Goal: Transaction & Acquisition: Book appointment/travel/reservation

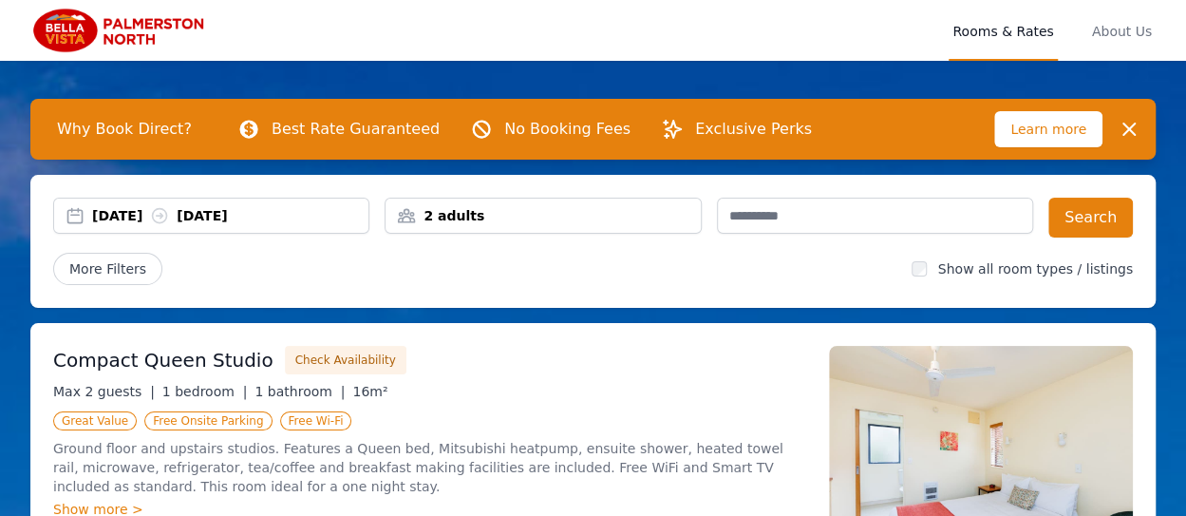
click at [479, 218] on div "2 adults" at bounding box center [543, 215] width 314 height 19
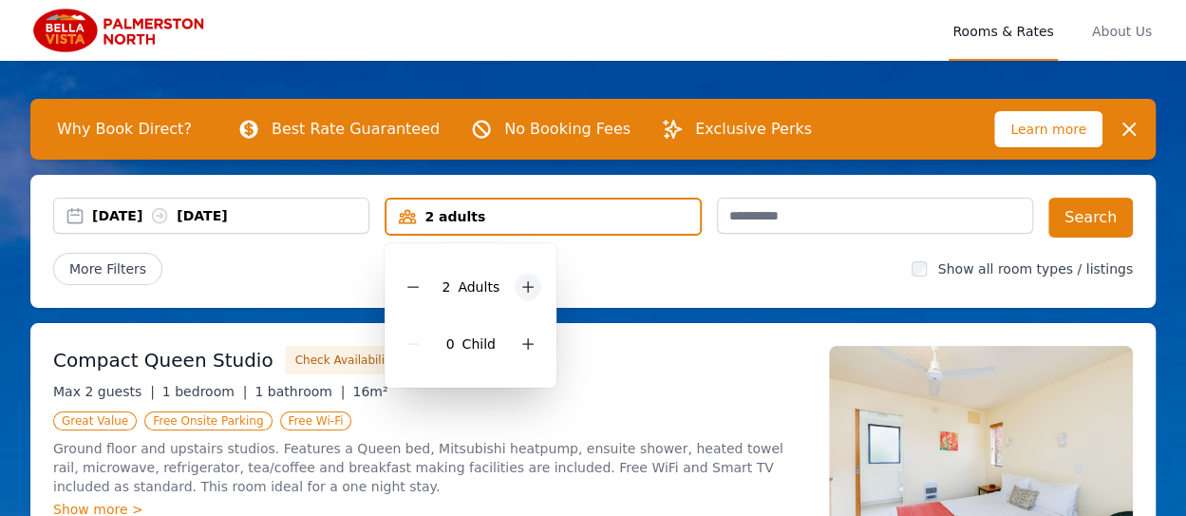
click at [530, 293] on icon at bounding box center [528, 286] width 15 height 15
click at [144, 219] on div "[DATE] [DATE]" at bounding box center [230, 215] width 276 height 19
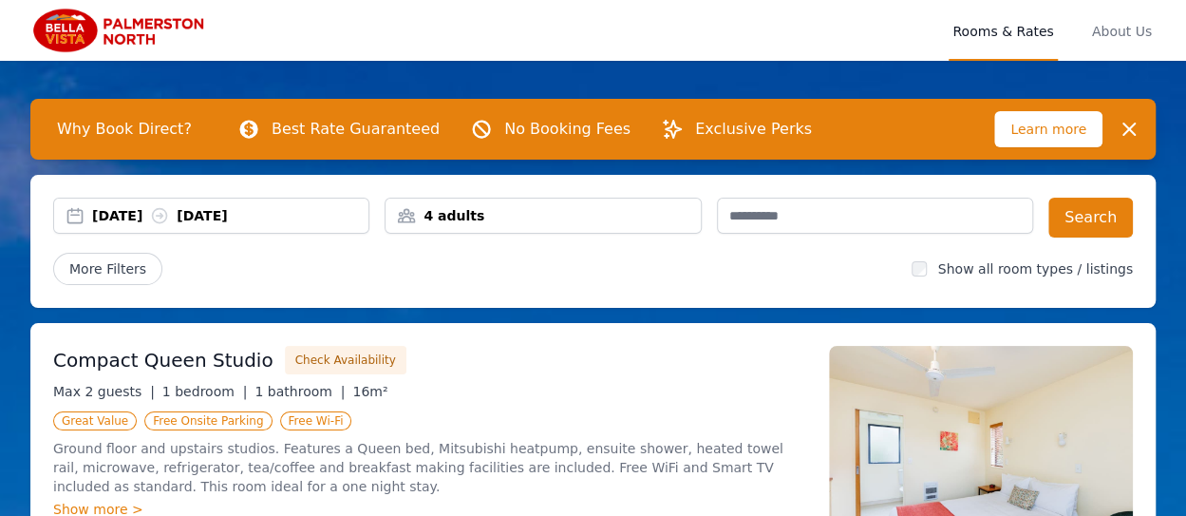
click at [138, 217] on div "[DATE] [DATE]" at bounding box center [230, 215] width 276 height 19
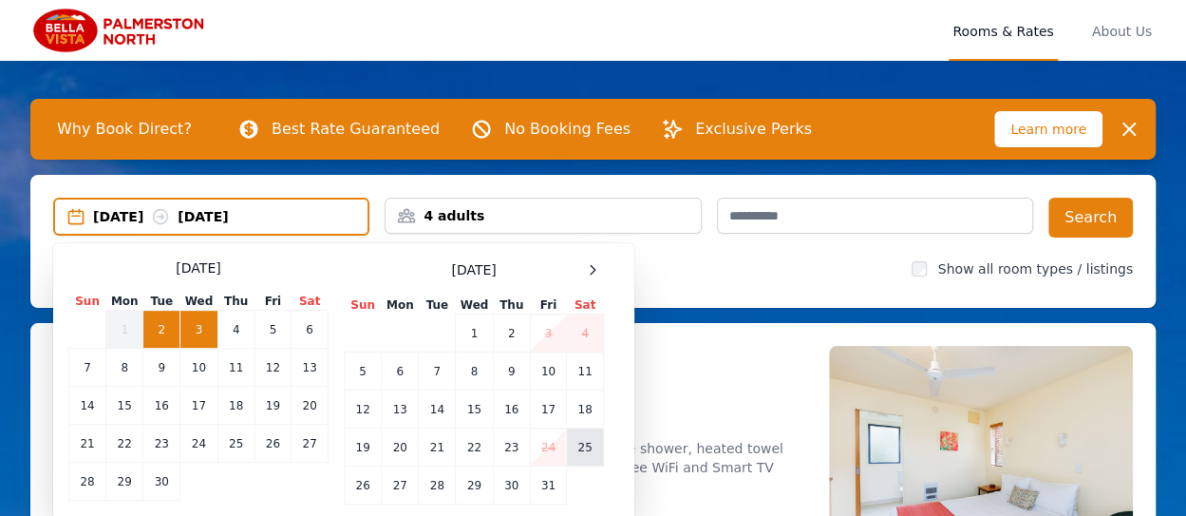
click at [592, 449] on td "25" at bounding box center [585, 447] width 37 height 38
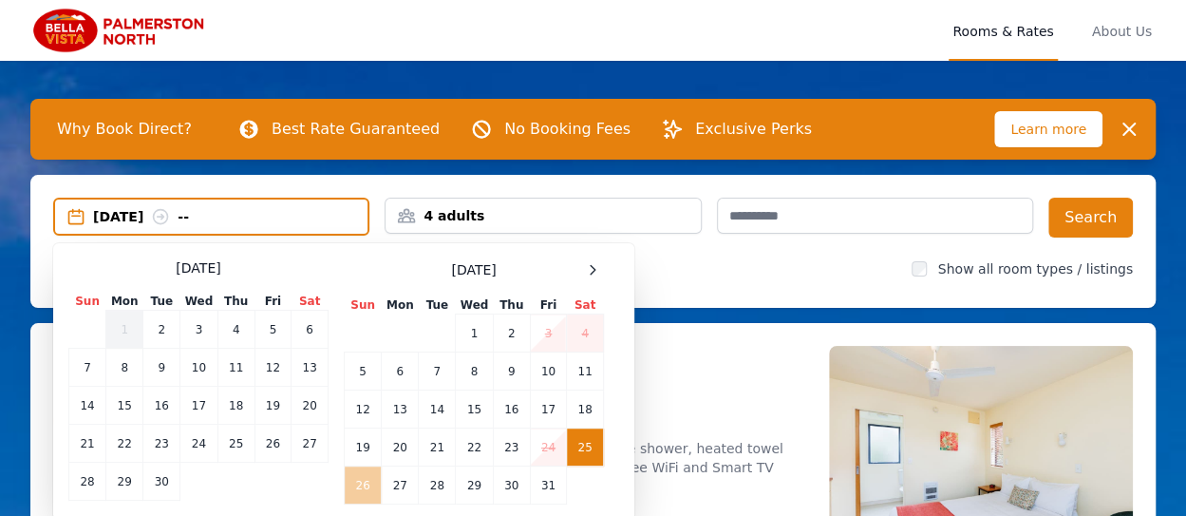
click at [364, 485] on td "26" at bounding box center [363, 485] width 37 height 38
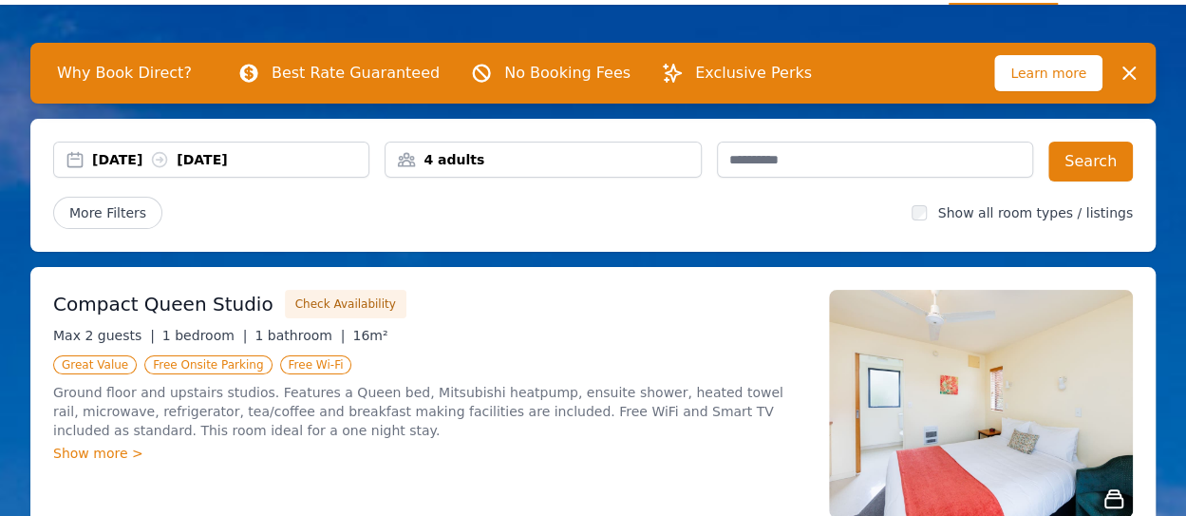
scroll to position [4, 0]
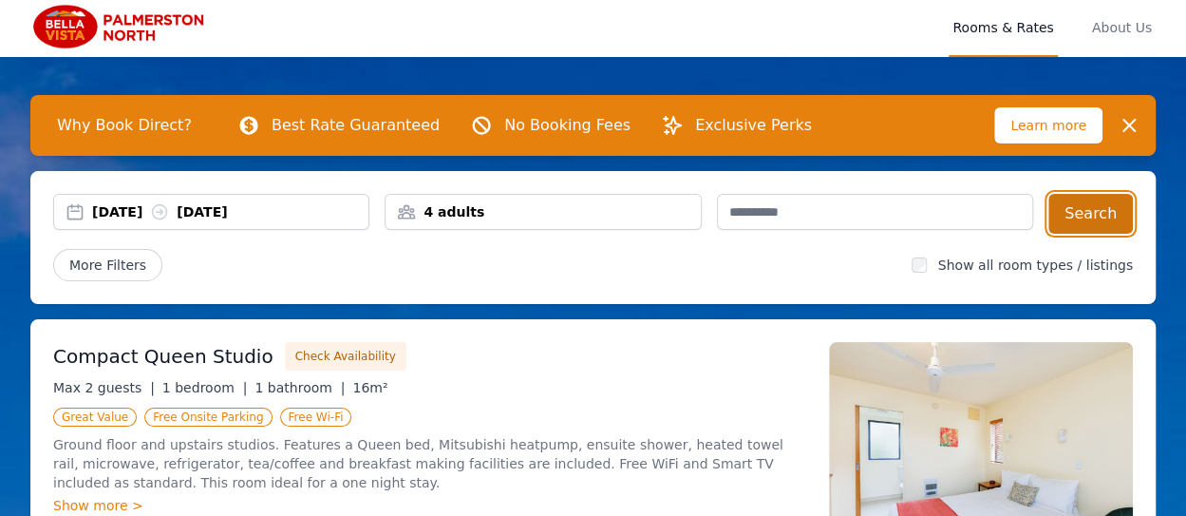
click at [1086, 214] on button "Search" at bounding box center [1091, 214] width 85 height 40
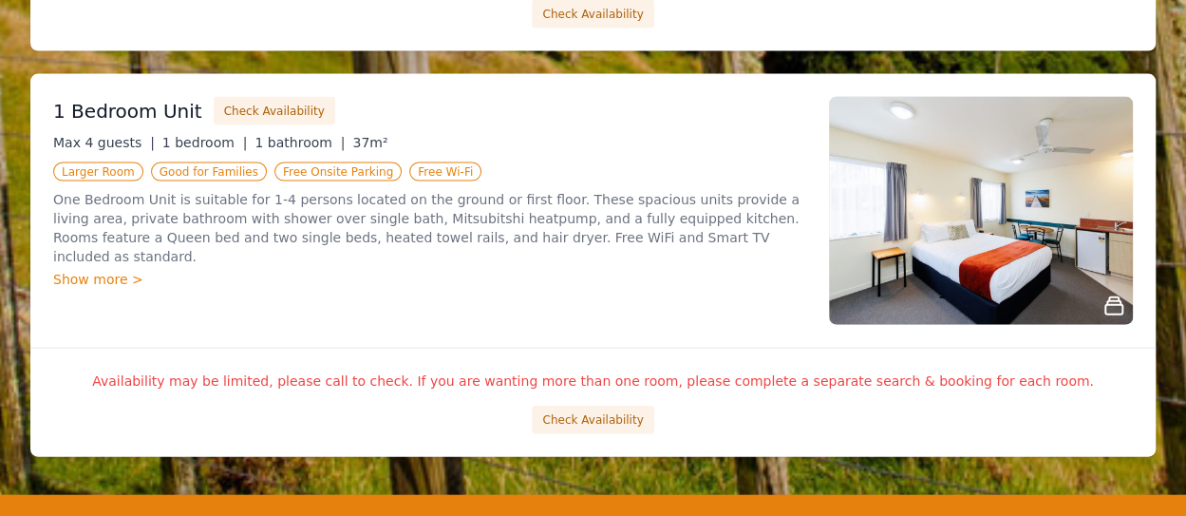
scroll to position [1946, 0]
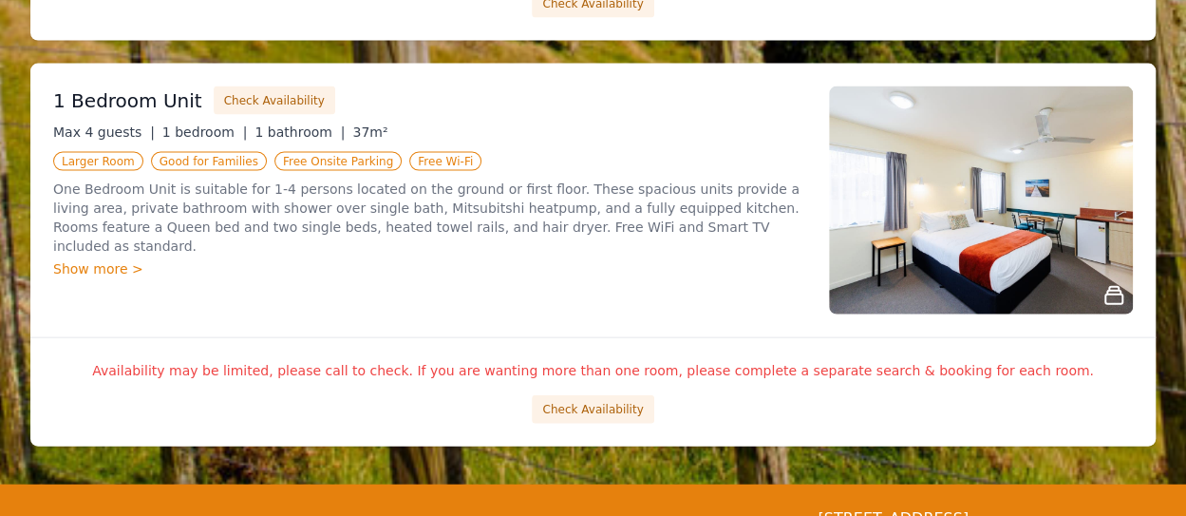
click at [958, 263] on img at bounding box center [981, 200] width 304 height 228
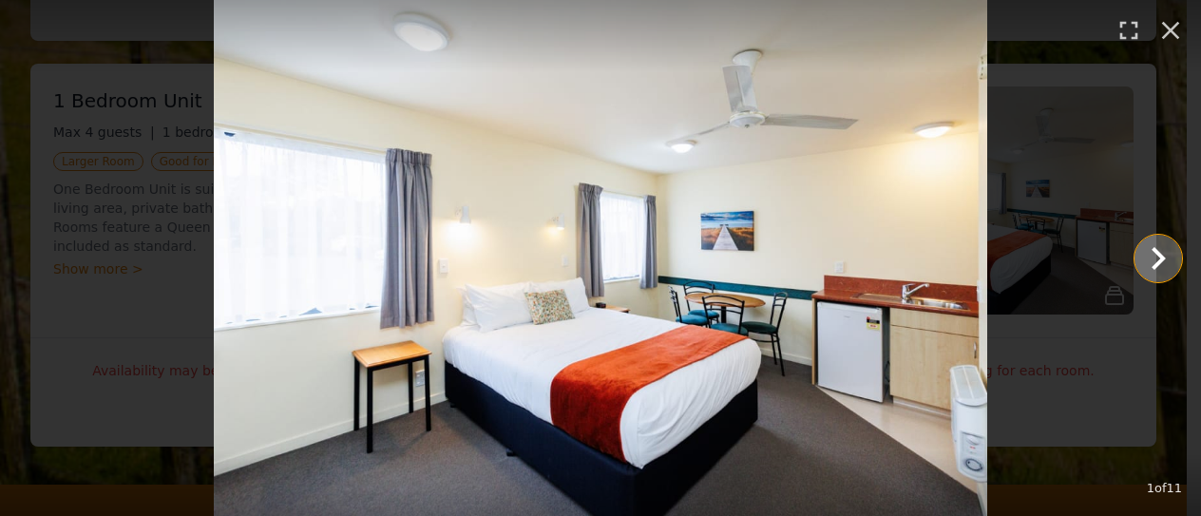
click at [1149, 261] on icon "Show slide 2 of 11" at bounding box center [1158, 259] width 46 height 46
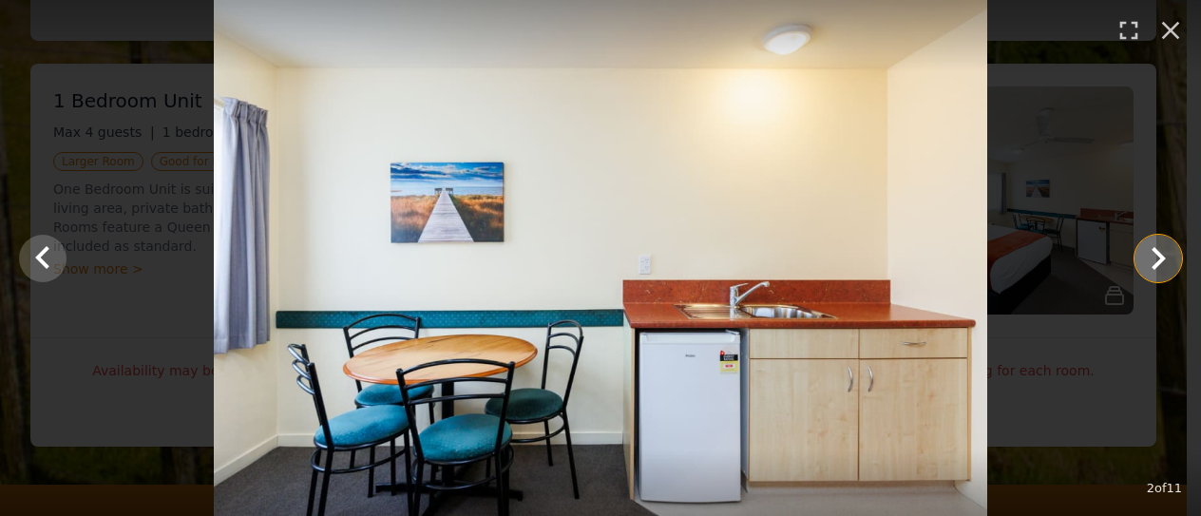
click at [1149, 261] on icon "Show slide 3 of 11" at bounding box center [1158, 259] width 46 height 46
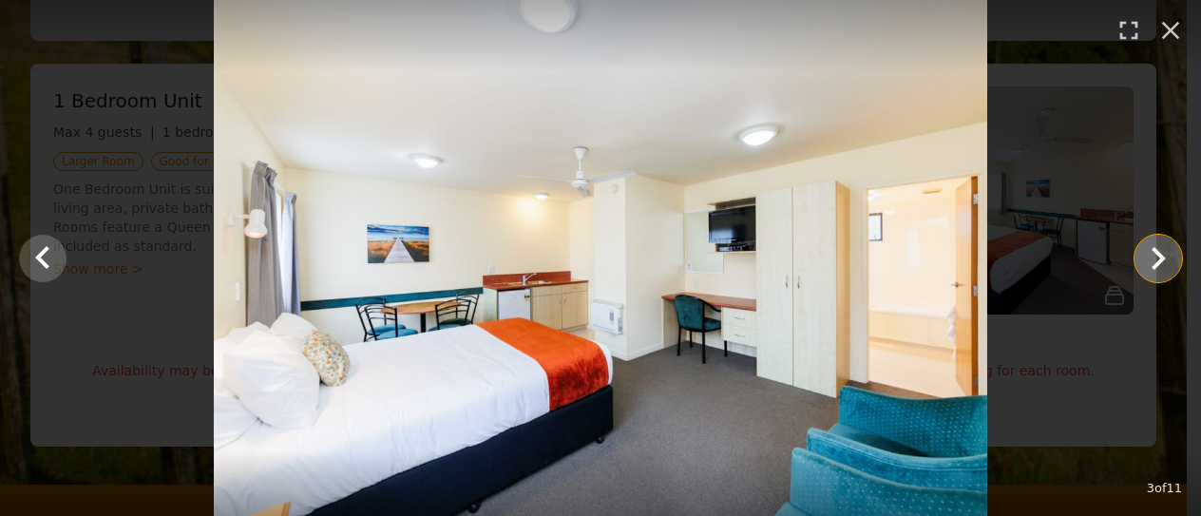
click at [1149, 261] on icon "Show slide 4 of 11" at bounding box center [1158, 259] width 46 height 46
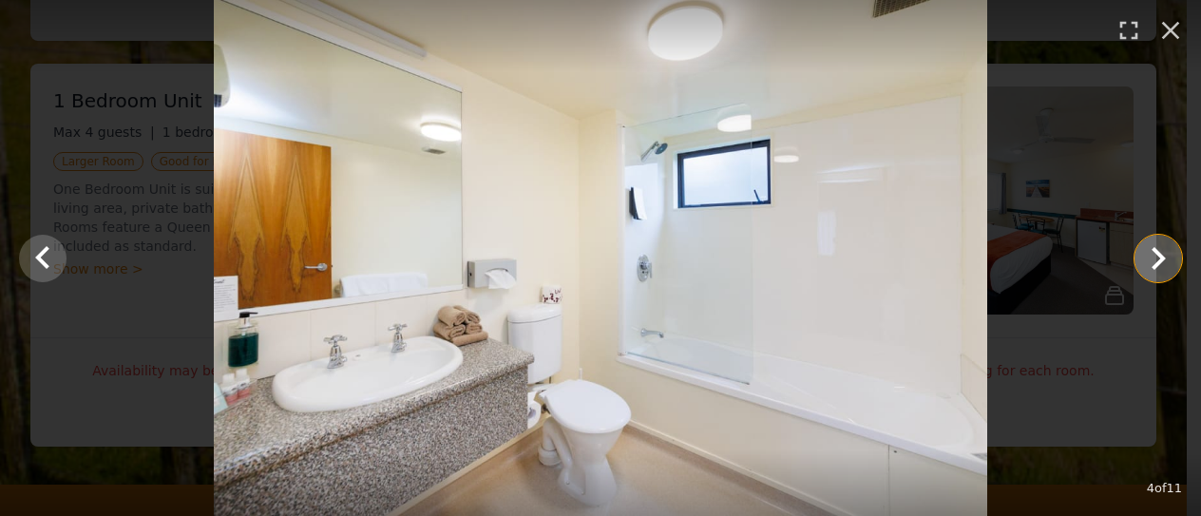
click at [1149, 261] on icon "Show slide 5 of 11" at bounding box center [1158, 259] width 46 height 46
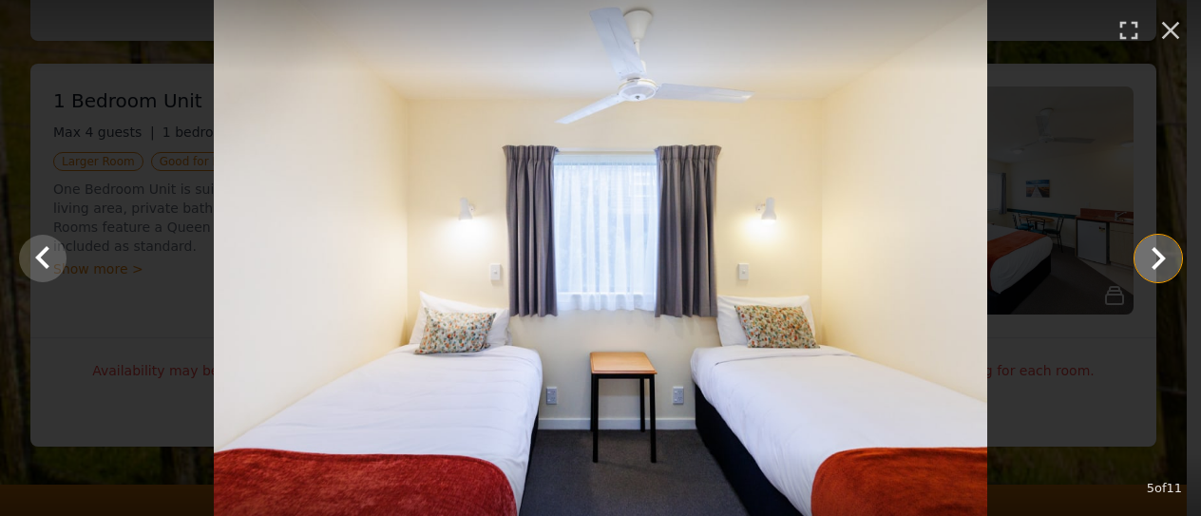
click at [1149, 261] on icon "Show slide 6 of 11" at bounding box center [1158, 259] width 46 height 46
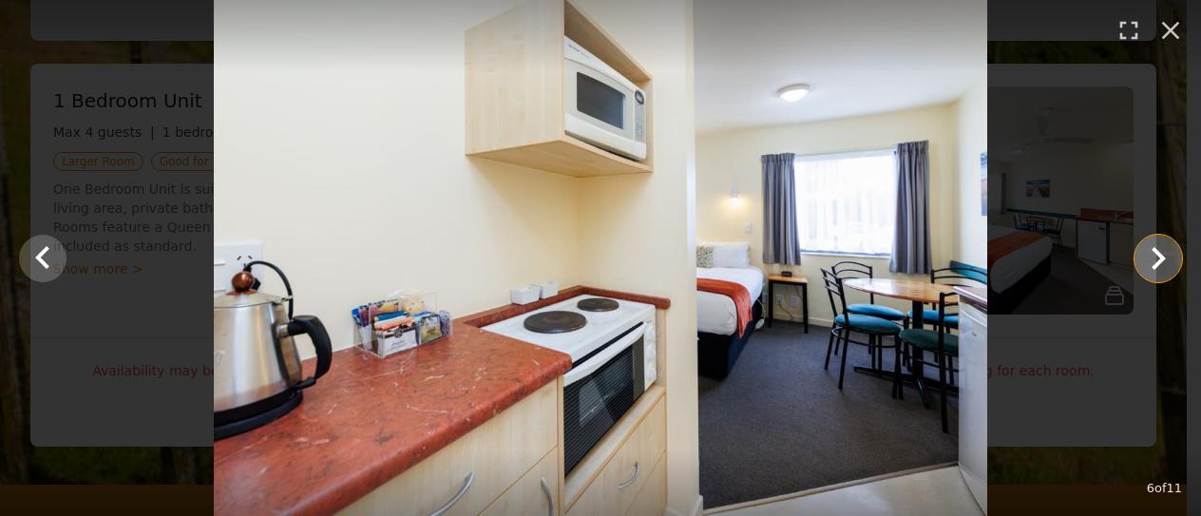
click at [1149, 261] on icon "Show slide 7 of 11" at bounding box center [1158, 259] width 46 height 46
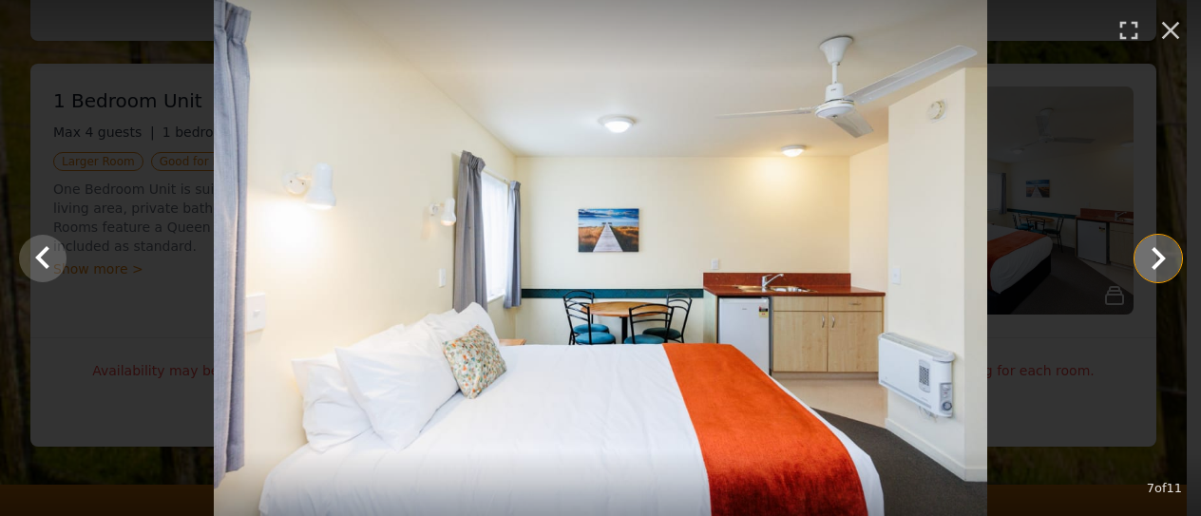
click at [1149, 261] on icon "Show slide 8 of 11" at bounding box center [1158, 259] width 46 height 46
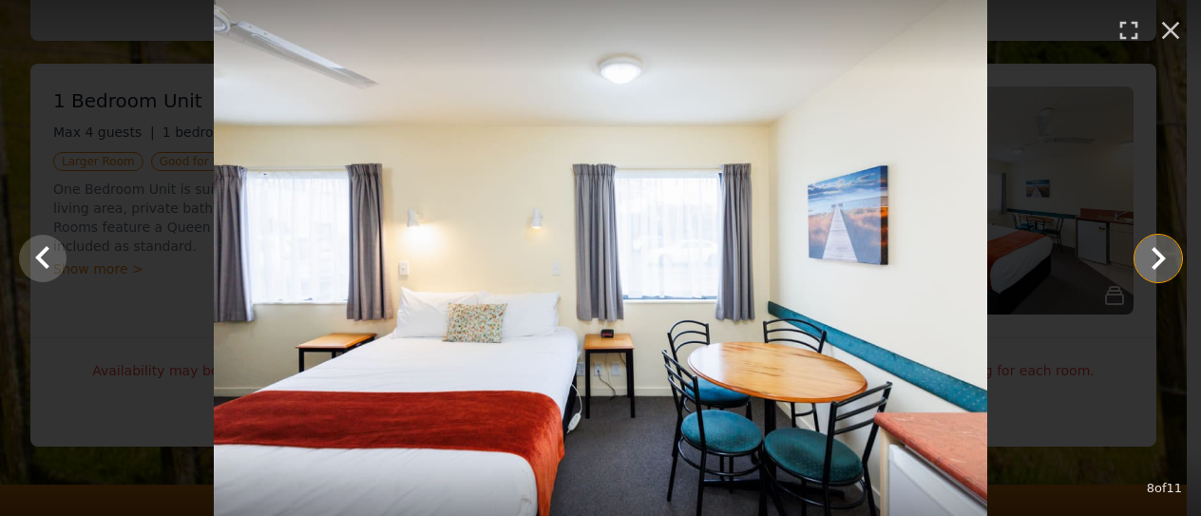
click at [1149, 261] on icon "Show slide 9 of 11" at bounding box center [1158, 259] width 46 height 46
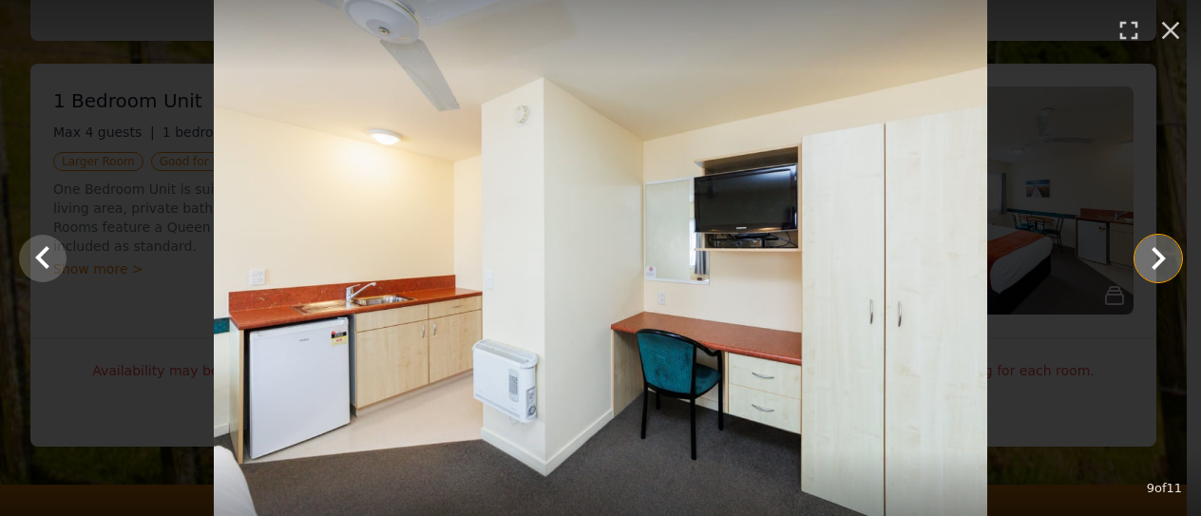
click at [1149, 261] on icon "Show slide 10 of 11" at bounding box center [1158, 259] width 46 height 46
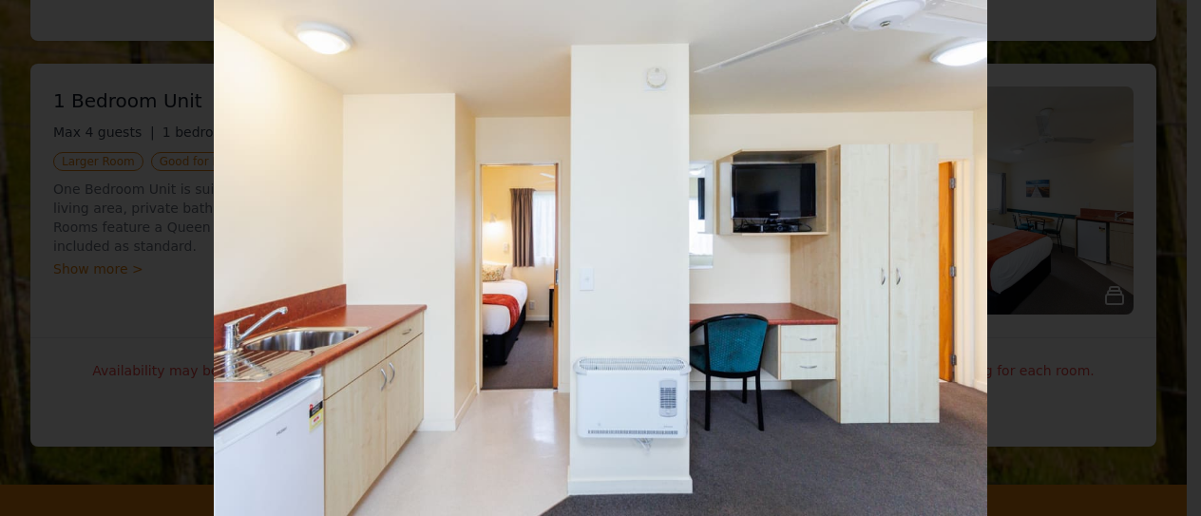
click at [1149, 261] on icon "Show slide 11 of 11" at bounding box center [1158, 259] width 46 height 46
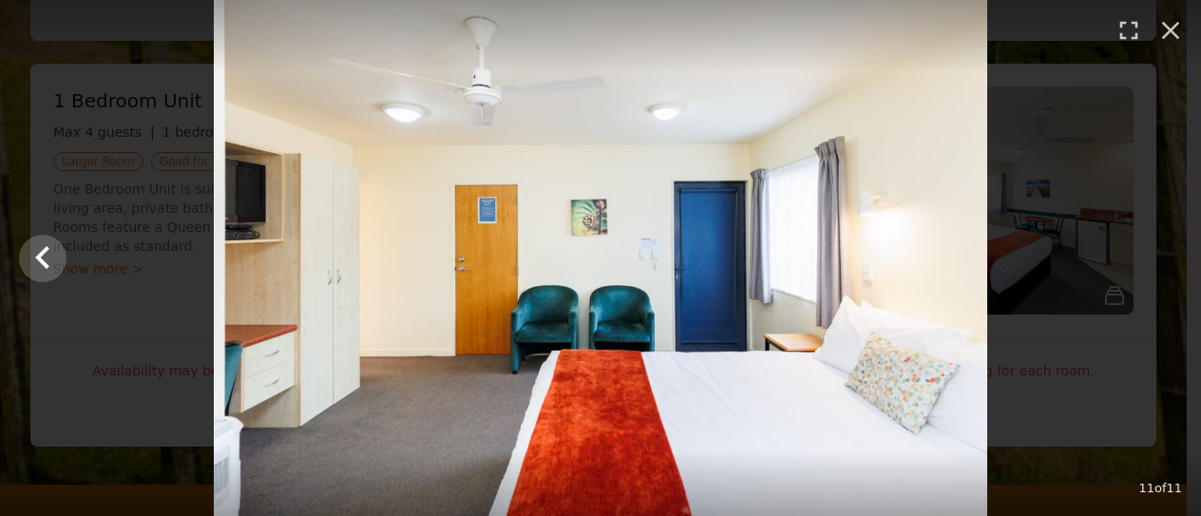
click at [1149, 261] on div at bounding box center [600, 258] width 1201 height 516
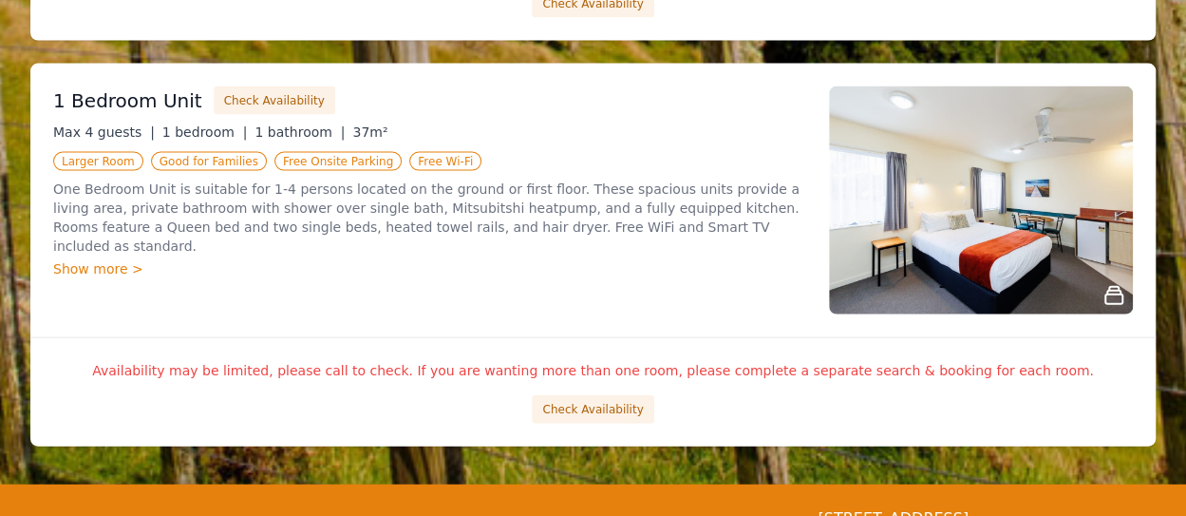
click at [112, 256] on div "1 Bedroom Unit Check Availability Max 4 guests | 1 bedroom | 1 bathroom | 37m² …" at bounding box center [429, 200] width 753 height 228
click at [108, 259] on div "Show more >" at bounding box center [429, 268] width 753 height 19
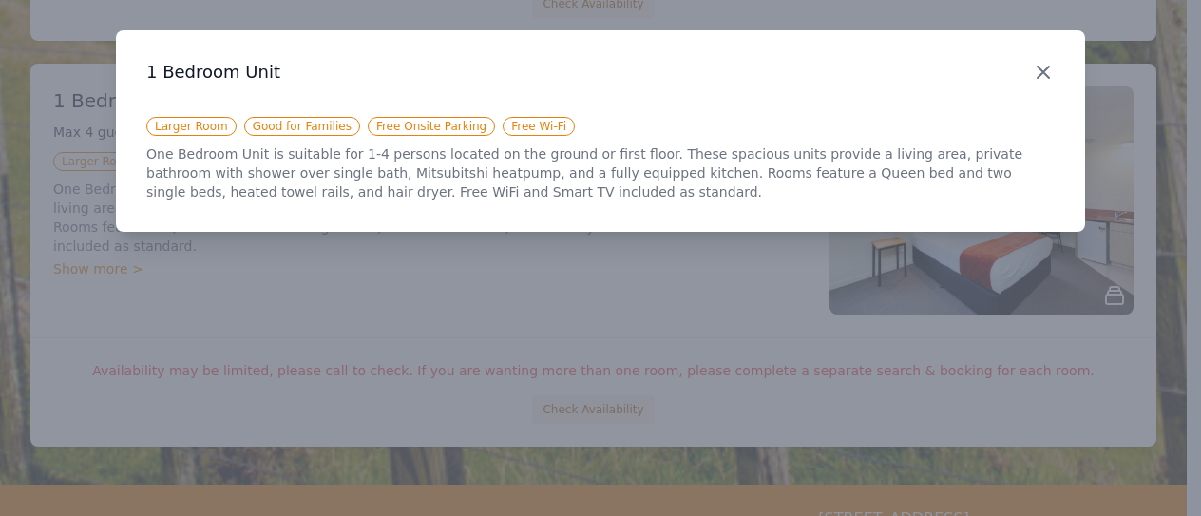
click at [1039, 79] on icon "button" at bounding box center [1043, 72] width 23 height 23
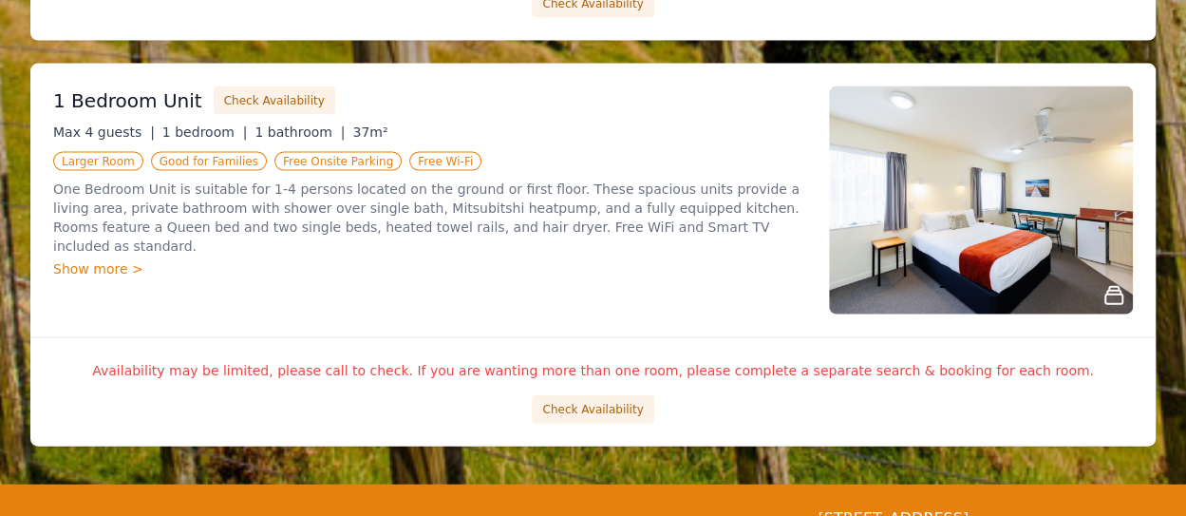
click at [591, 302] on div "1 Bedroom Unit Check Availability Max 4 guests | 1 bedroom | 1 bathroom | 37m² …" at bounding box center [429, 200] width 753 height 228
click at [84, 259] on div "Show more >" at bounding box center [429, 268] width 753 height 19
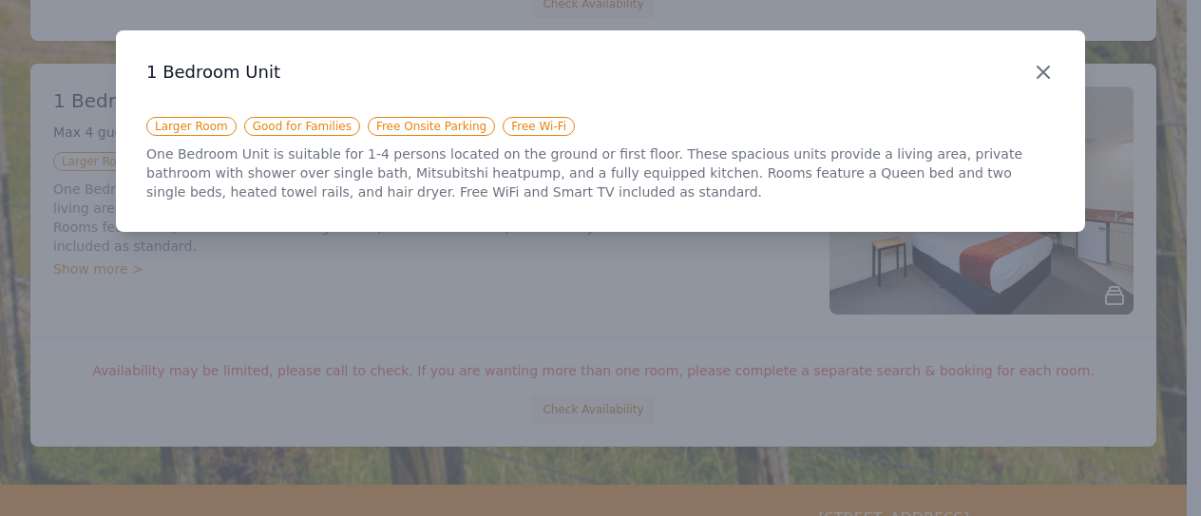
click at [1049, 81] on icon "button" at bounding box center [1043, 72] width 23 height 23
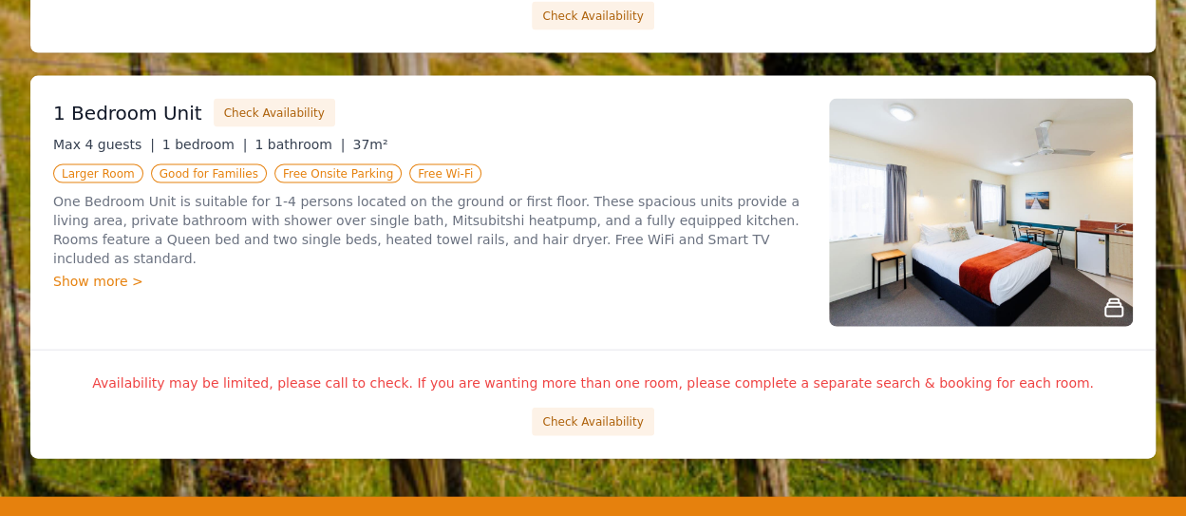
scroll to position [1941, 0]
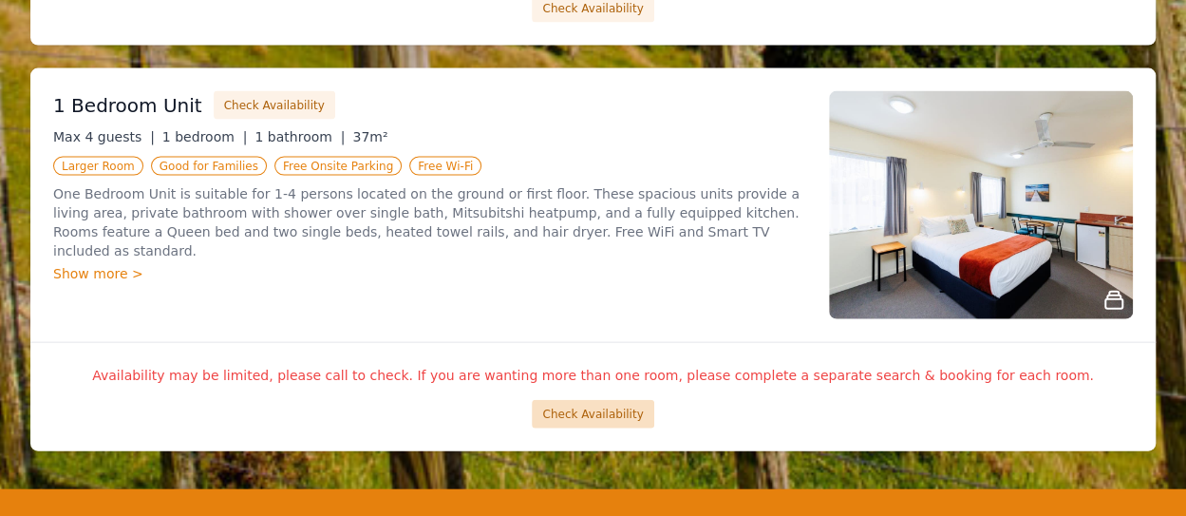
click at [591, 401] on button "Check Availability" at bounding box center [593, 414] width 122 height 28
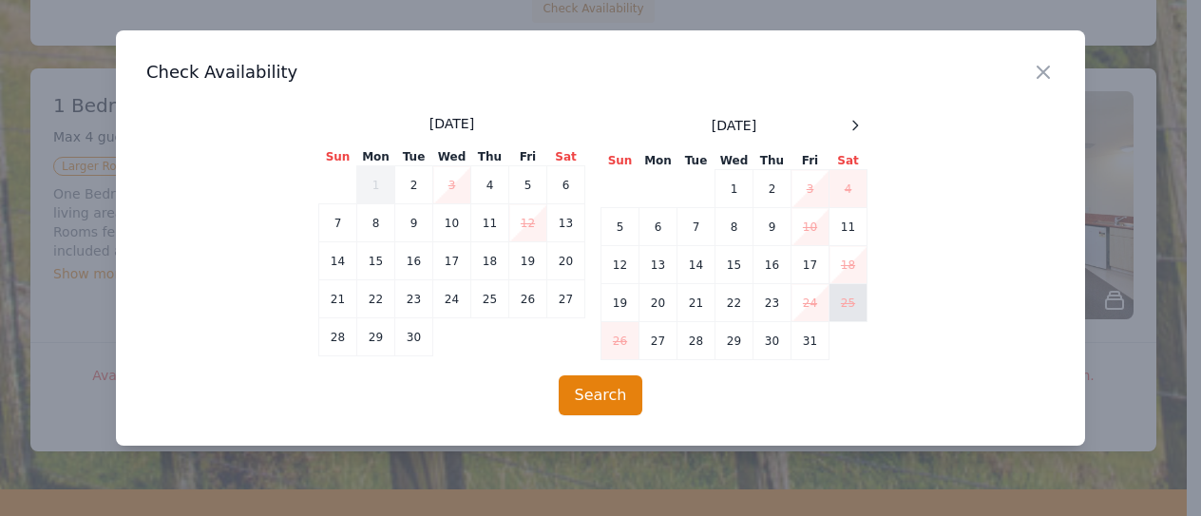
click at [847, 309] on td "25" at bounding box center [848, 303] width 38 height 38
click at [969, 358] on div "[DATE] Sun Mon Tue Wed Thu Fri Sat 1 2 3 4 5 6 7 8 9 10 11 12 13 14 15 16 17 18…" at bounding box center [600, 237] width 908 height 246
click at [1043, 74] on icon "button" at bounding box center [1043, 72] width 23 height 23
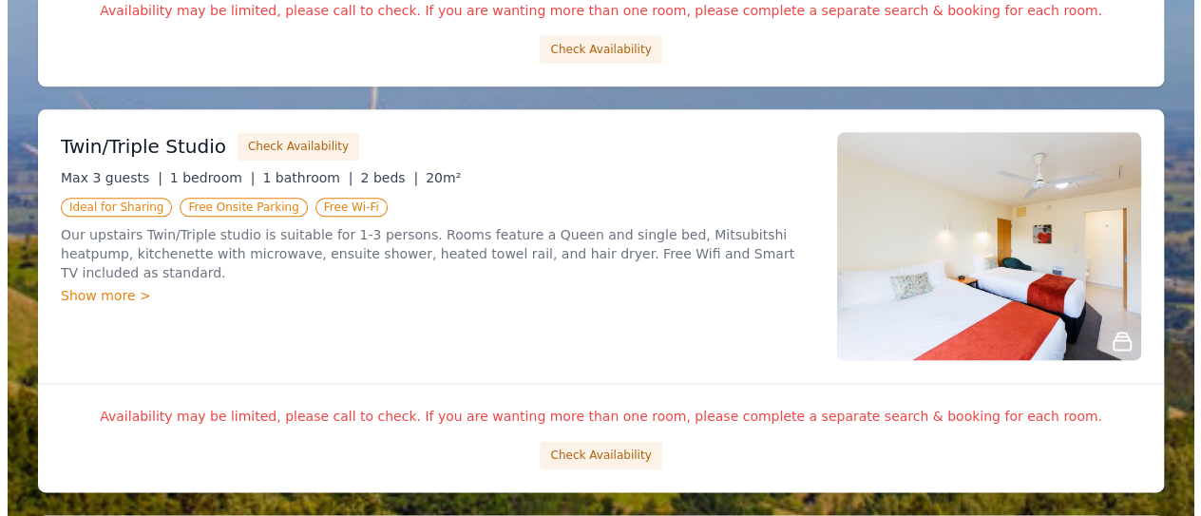
scroll to position [1087, 0]
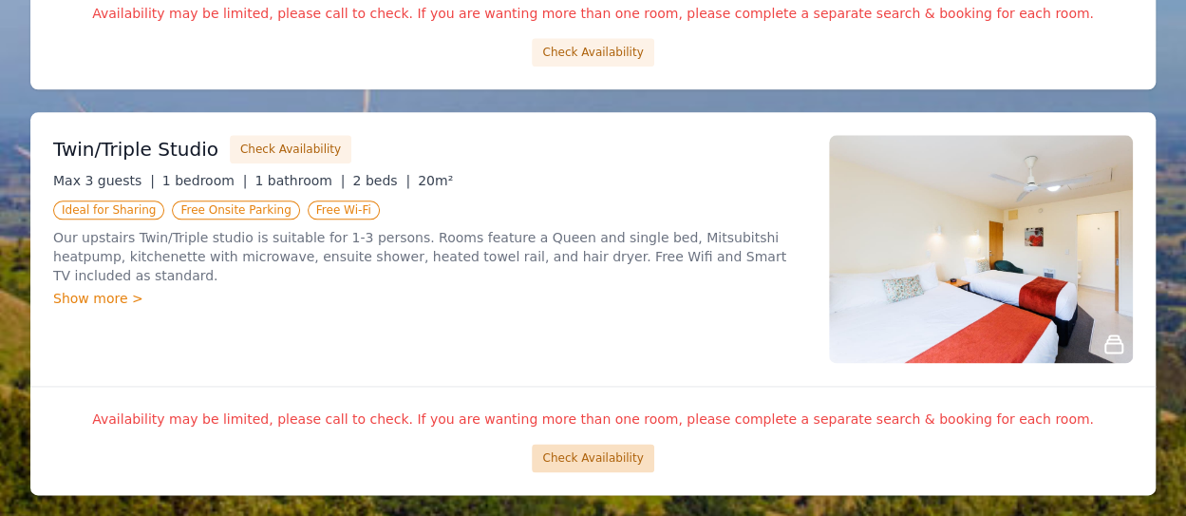
click at [620, 456] on button "Check Availability" at bounding box center [593, 458] width 122 height 28
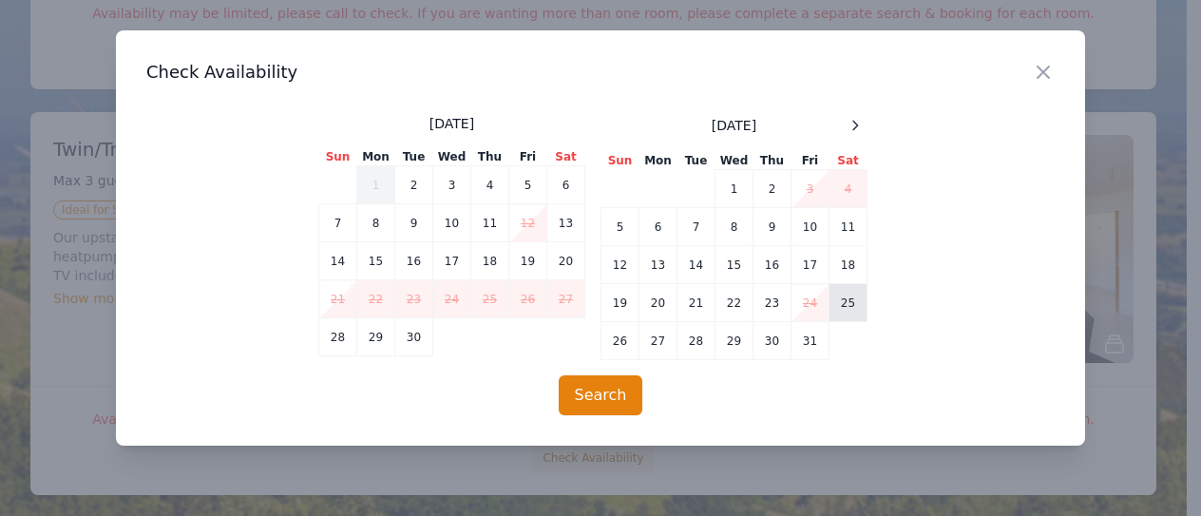
click at [849, 297] on td "25" at bounding box center [848, 303] width 38 height 38
click at [612, 401] on button "Search" at bounding box center [601, 395] width 85 height 40
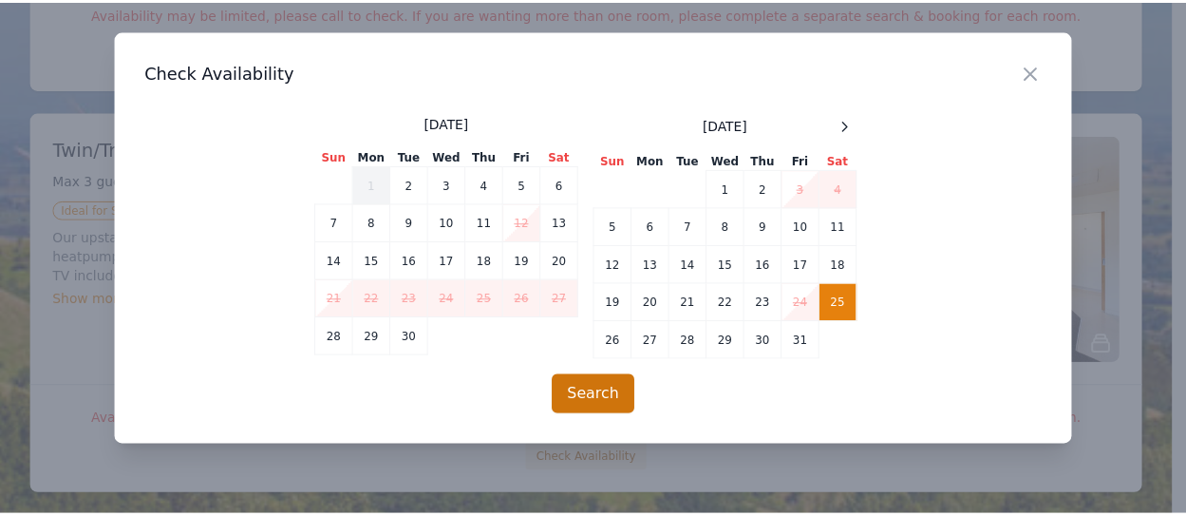
scroll to position [91, 0]
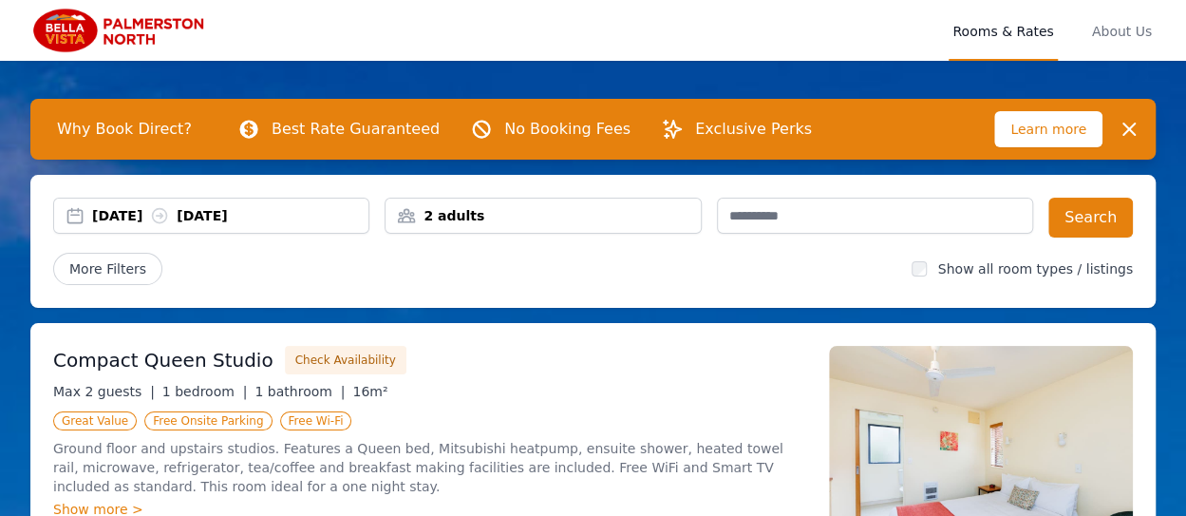
drag, startPoint x: 514, startPoint y: 214, endPoint x: 537, endPoint y: 282, distance: 72.1
click at [537, 282] on div "02 Sep 2025 03 Sep 2025 2 adults Search More Filters Show all room types / list…" at bounding box center [593, 241] width 1126 height 133
click at [1092, 225] on button "Search" at bounding box center [1091, 218] width 85 height 40
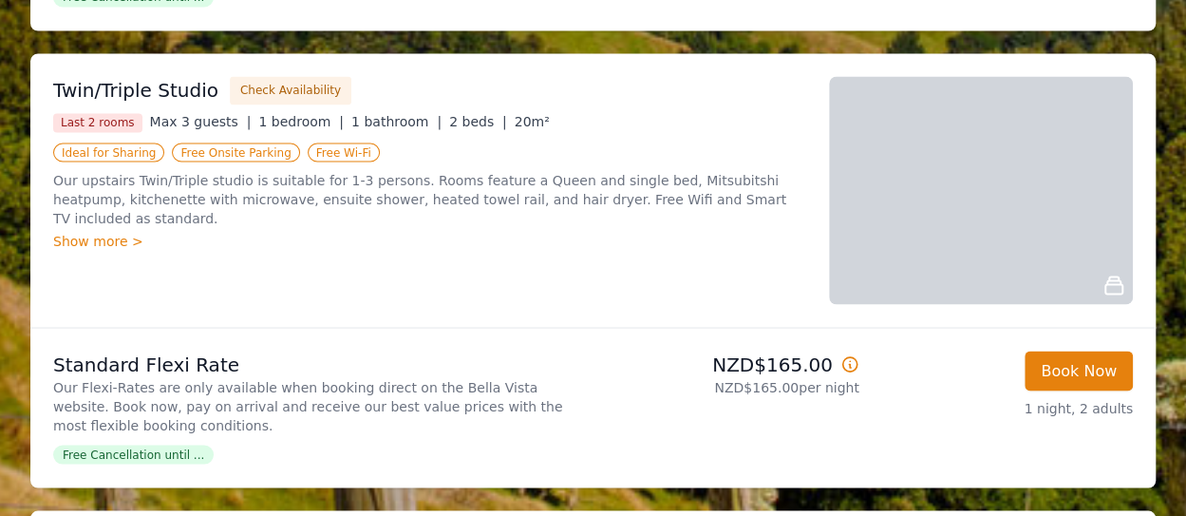
scroll to position [1644, 0]
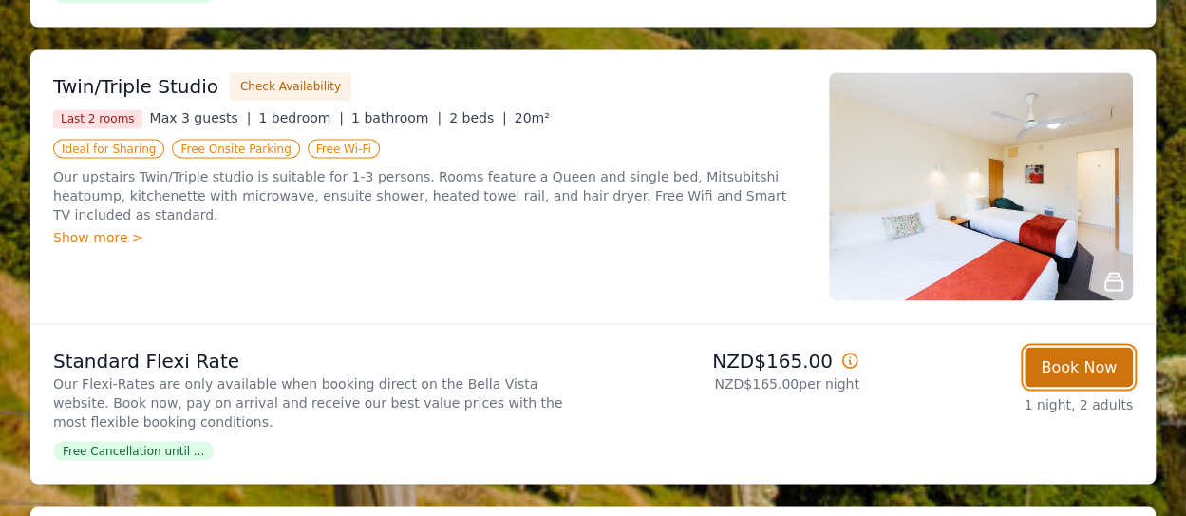
click at [1071, 362] on button "Book Now" at bounding box center [1079, 367] width 108 height 40
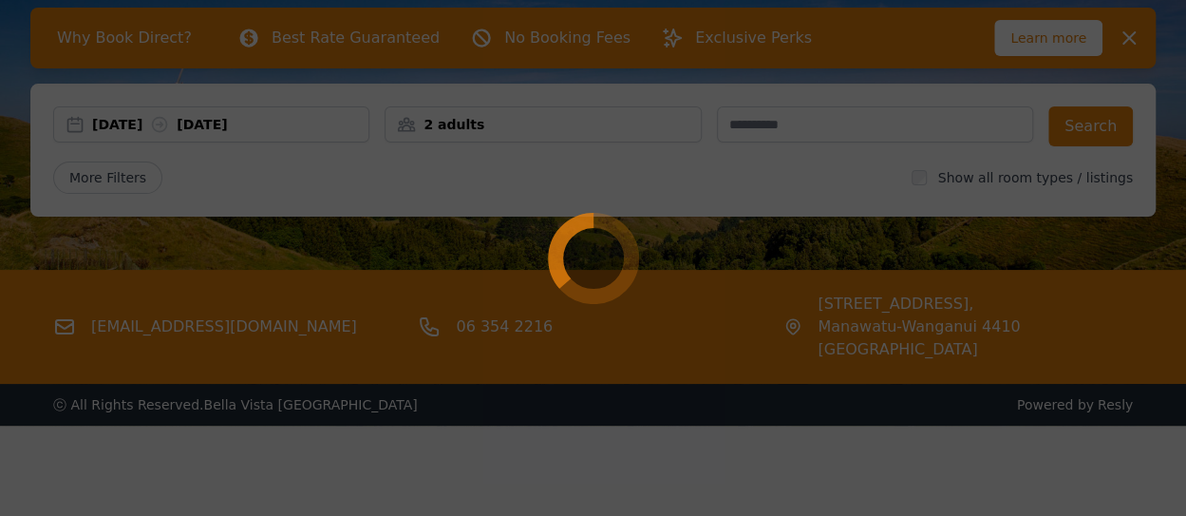
select select "**"
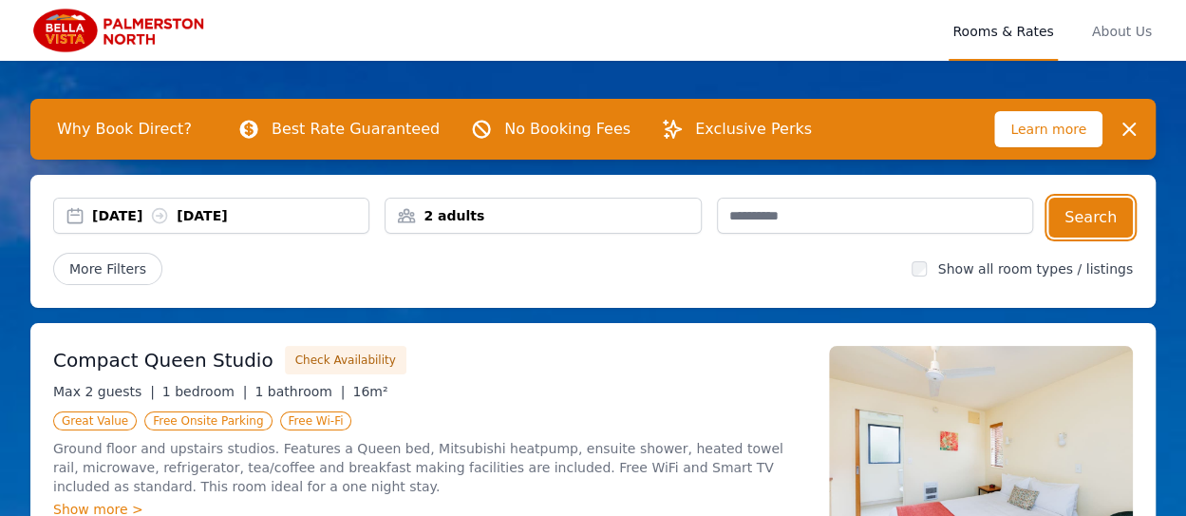
drag, startPoint x: 1108, startPoint y: 208, endPoint x: 325, endPoint y: 385, distance: 802.4
click at [148, 217] on div "[DATE] [DATE]" at bounding box center [230, 215] width 276 height 19
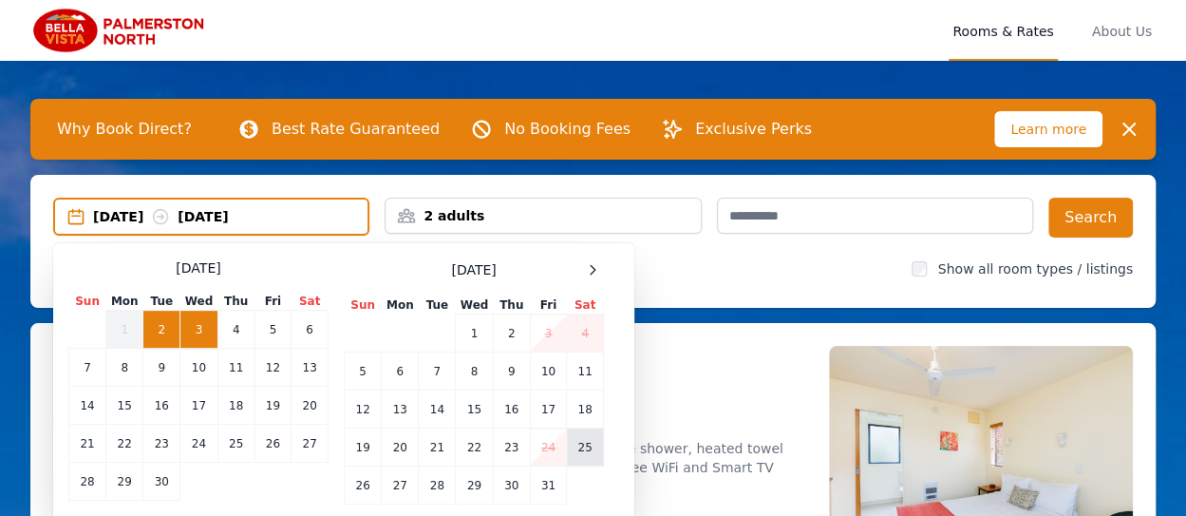
click at [582, 453] on td "25" at bounding box center [585, 447] width 37 height 38
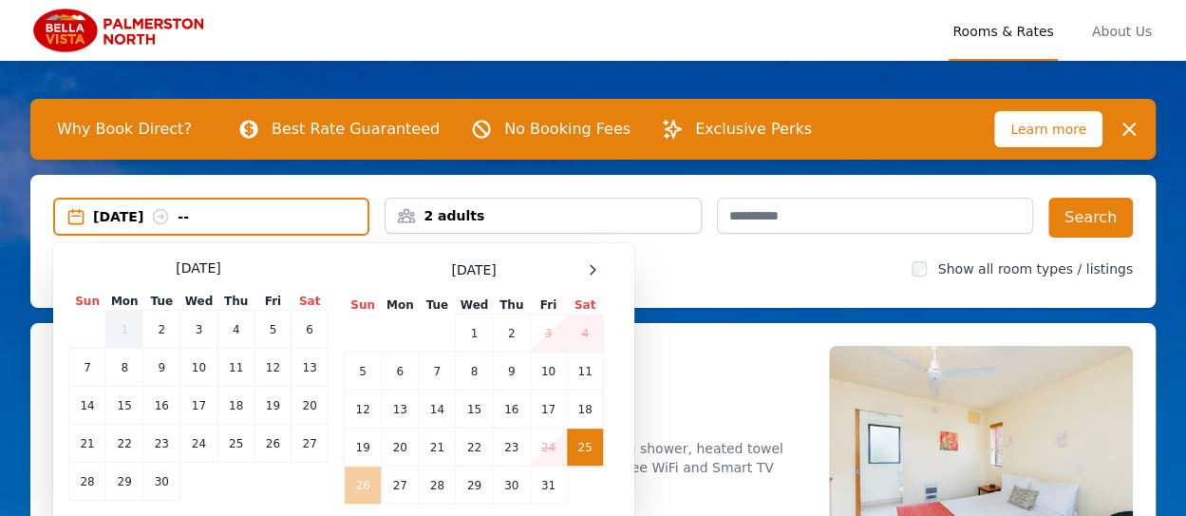
click at [363, 487] on td "26" at bounding box center [363, 485] width 37 height 38
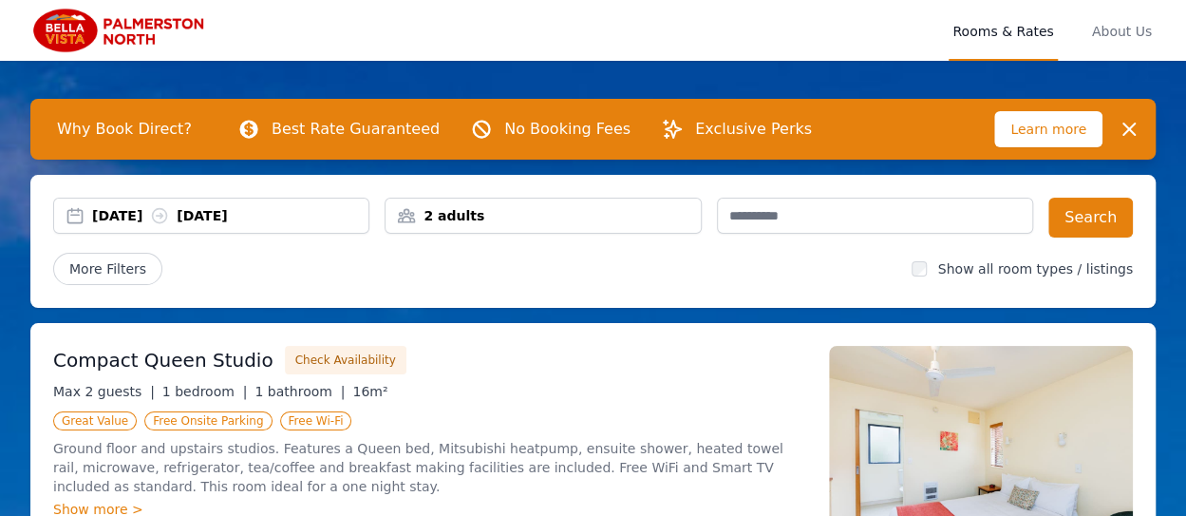
click at [678, 369] on div "Compact Queen Studio Check Availability" at bounding box center [429, 360] width 753 height 28
click at [513, 217] on div "2 adults" at bounding box center [543, 215] width 314 height 19
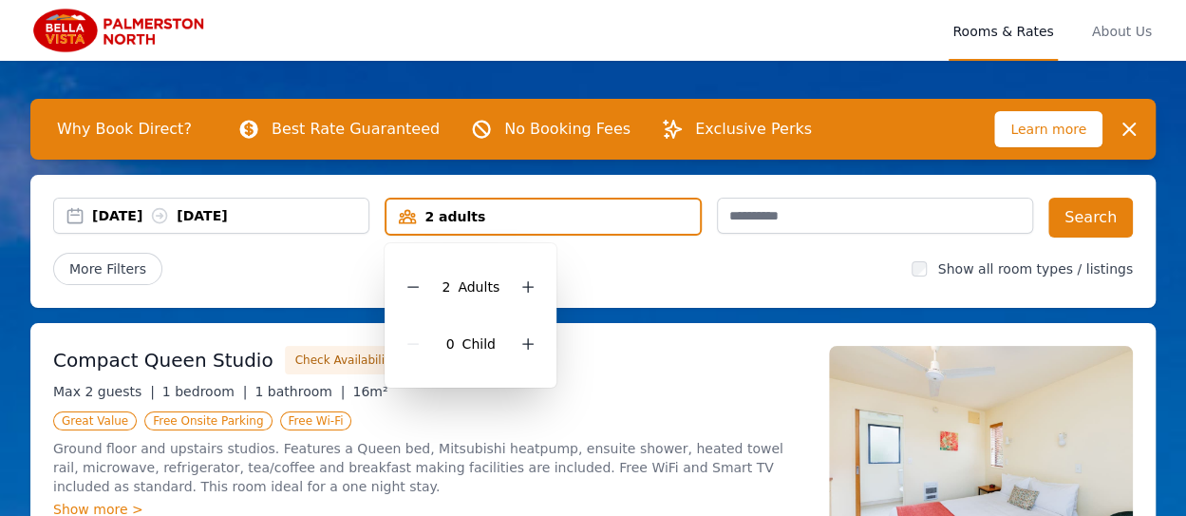
click at [623, 279] on div "More Filters" at bounding box center [474, 269] width 843 height 32
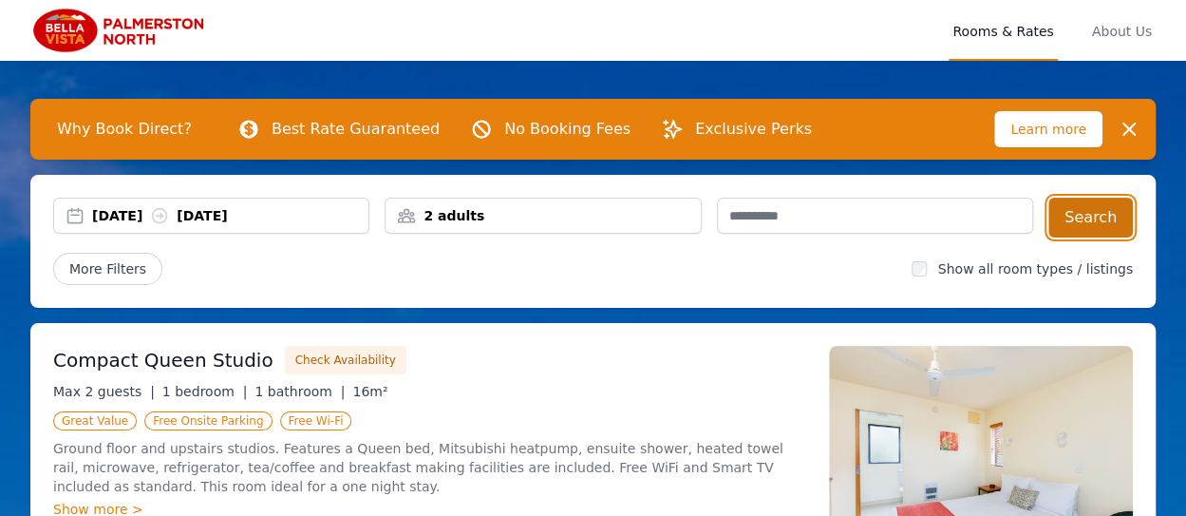
click at [1106, 225] on button "Search" at bounding box center [1091, 218] width 85 height 40
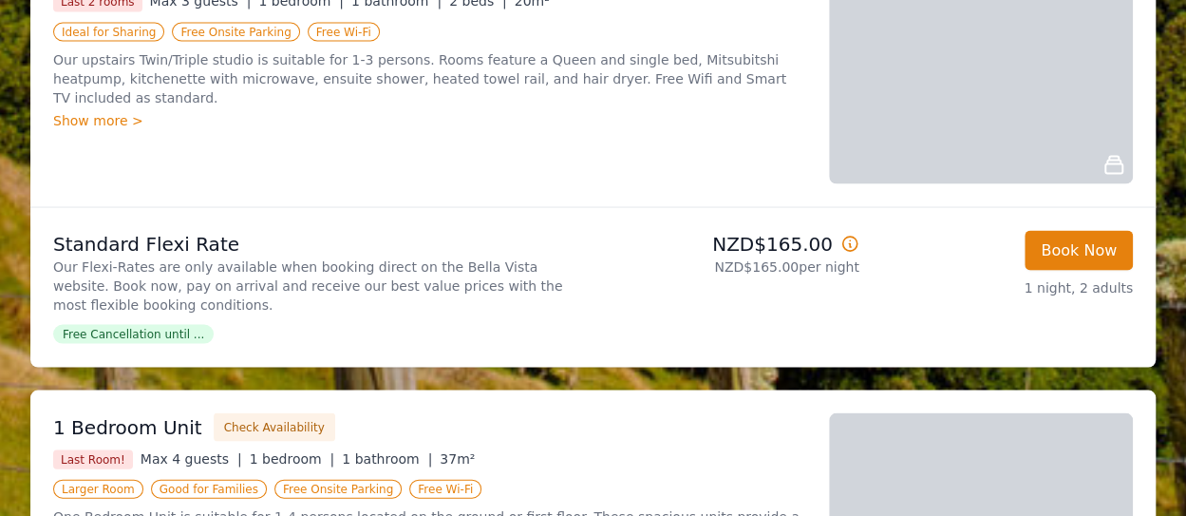
scroll to position [1677, 0]
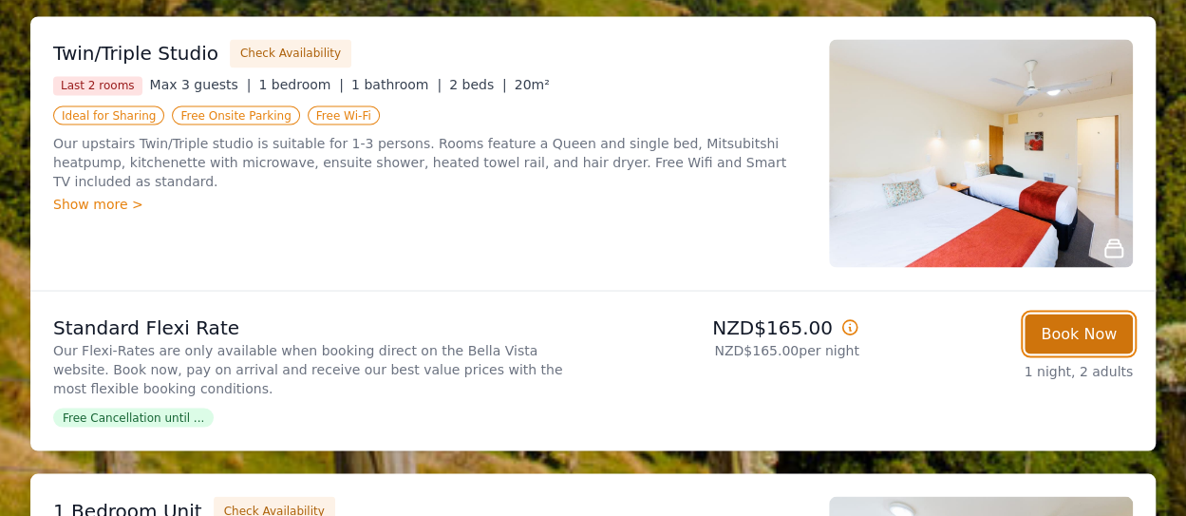
click at [1077, 335] on button "Book Now" at bounding box center [1079, 333] width 108 height 40
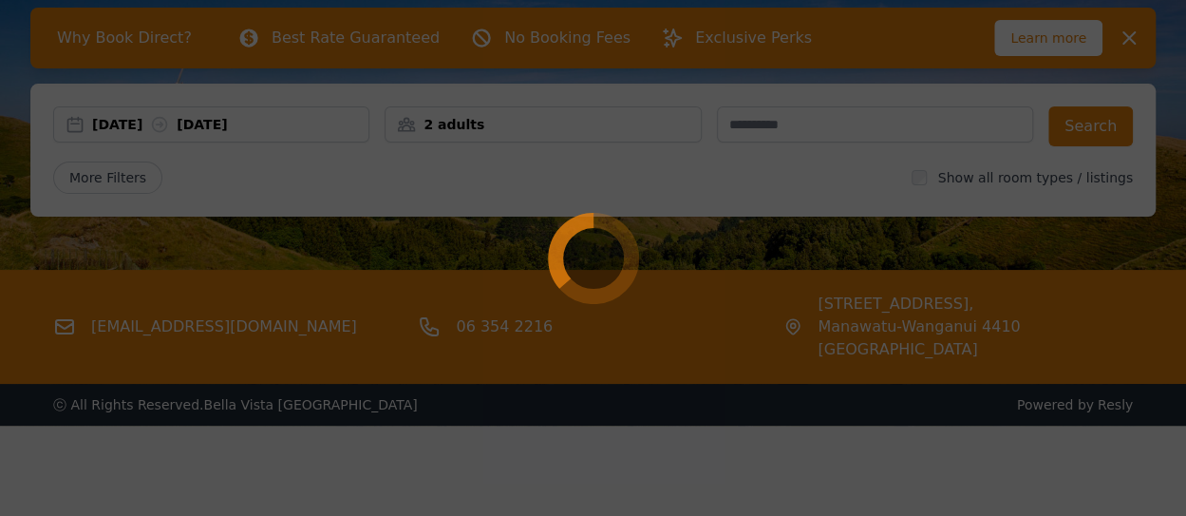
select select "**"
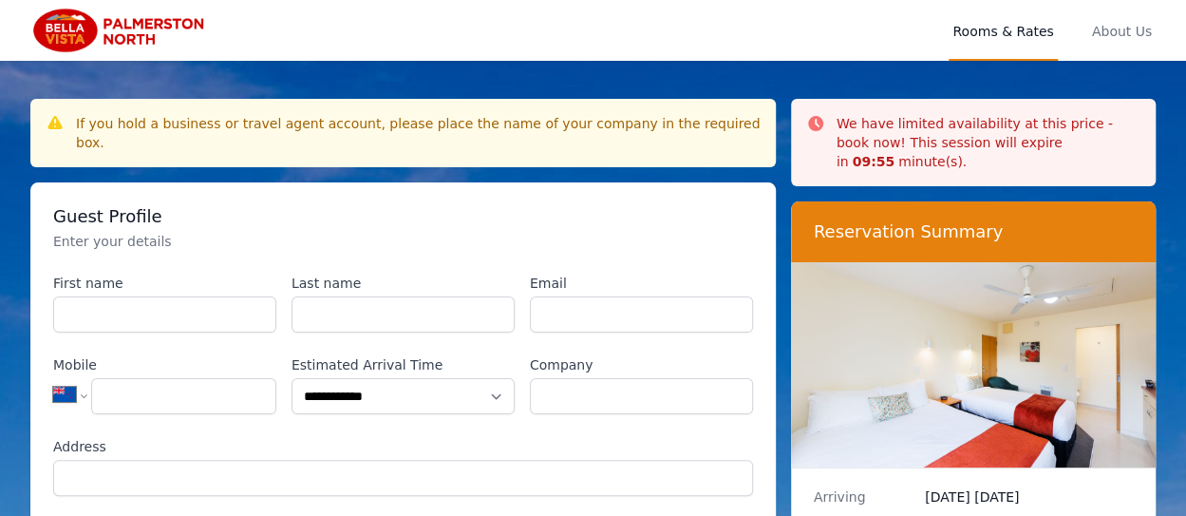
scroll to position [91, 0]
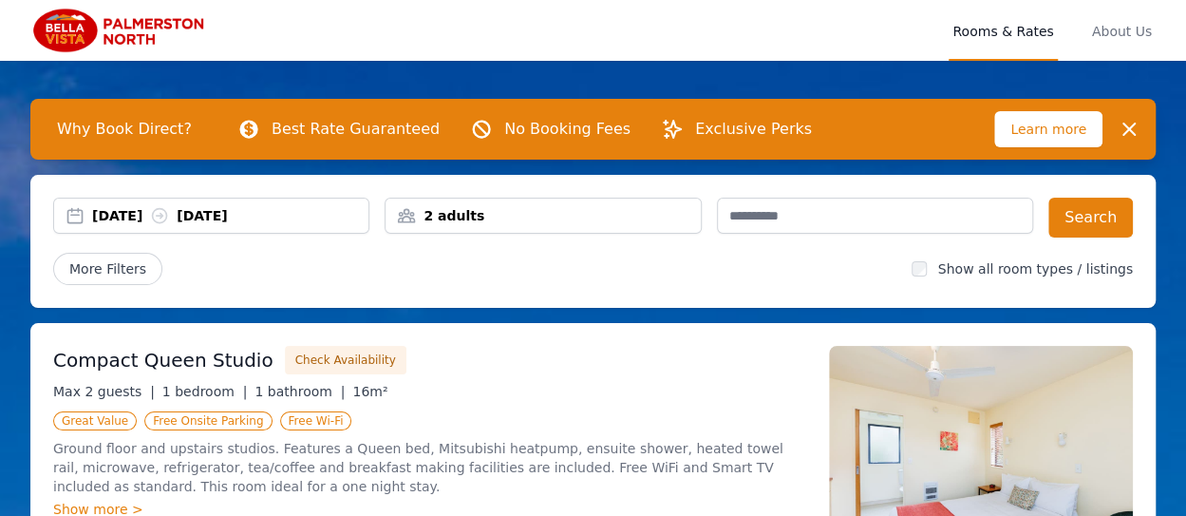
click at [165, 221] on div "[DATE] [DATE]" at bounding box center [230, 215] width 276 height 19
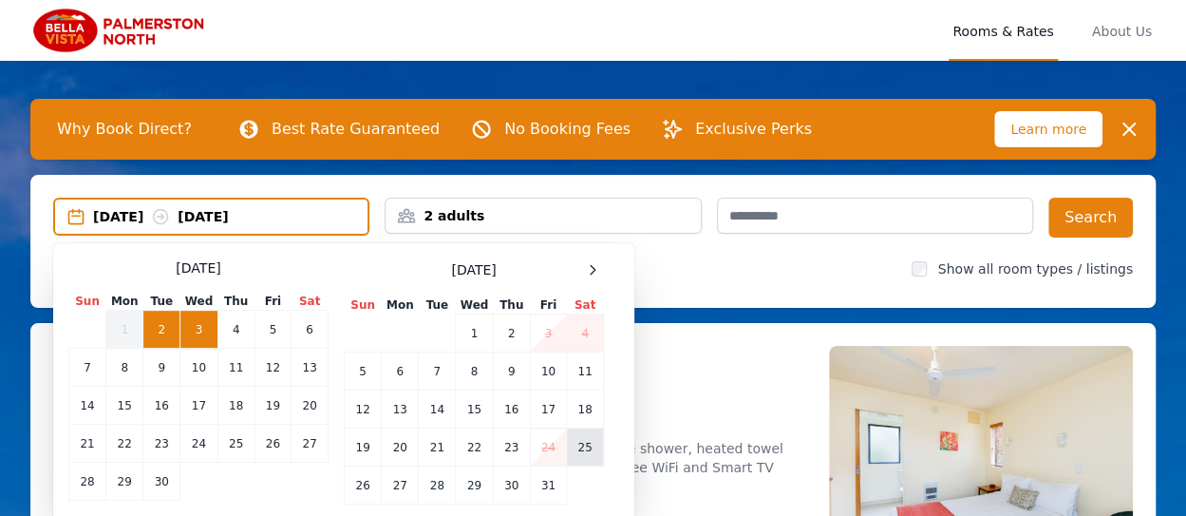
click at [593, 445] on td "25" at bounding box center [585, 447] width 37 height 38
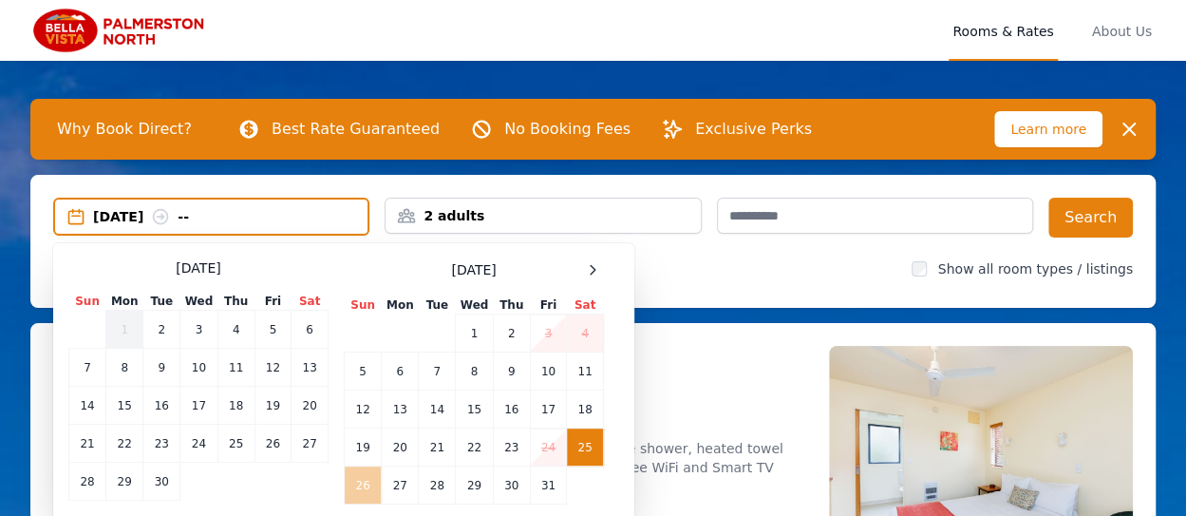
click at [367, 482] on td "26" at bounding box center [363, 485] width 37 height 38
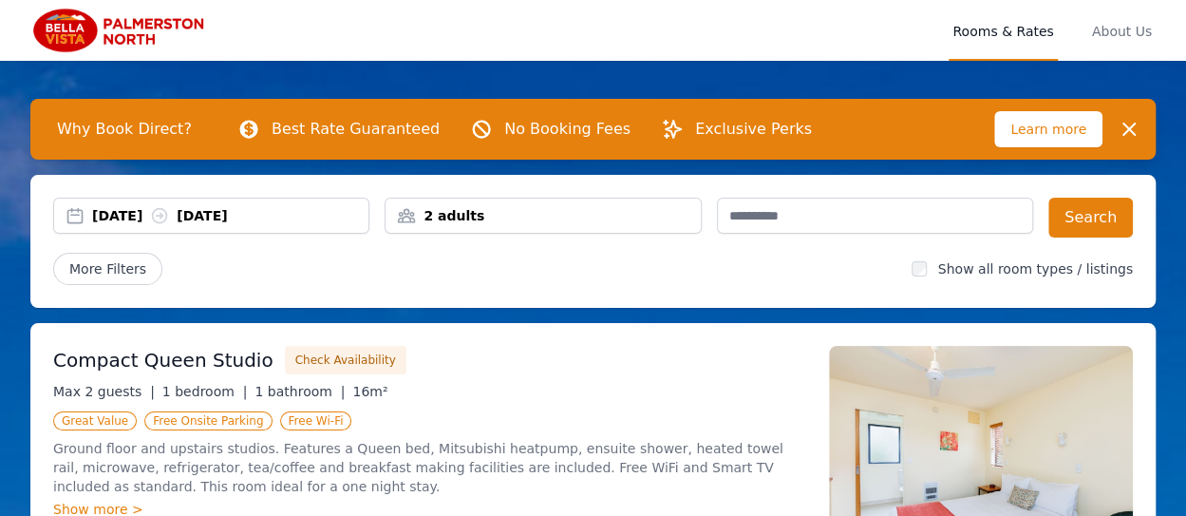
click at [502, 216] on div "2 adults" at bounding box center [543, 215] width 314 height 19
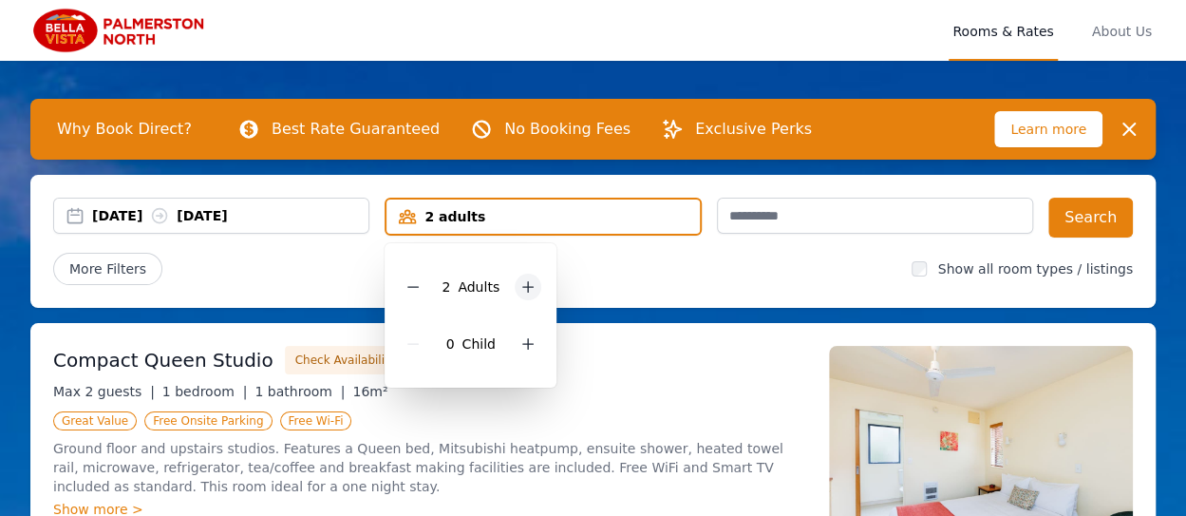
click at [521, 285] on icon at bounding box center [528, 286] width 15 height 15
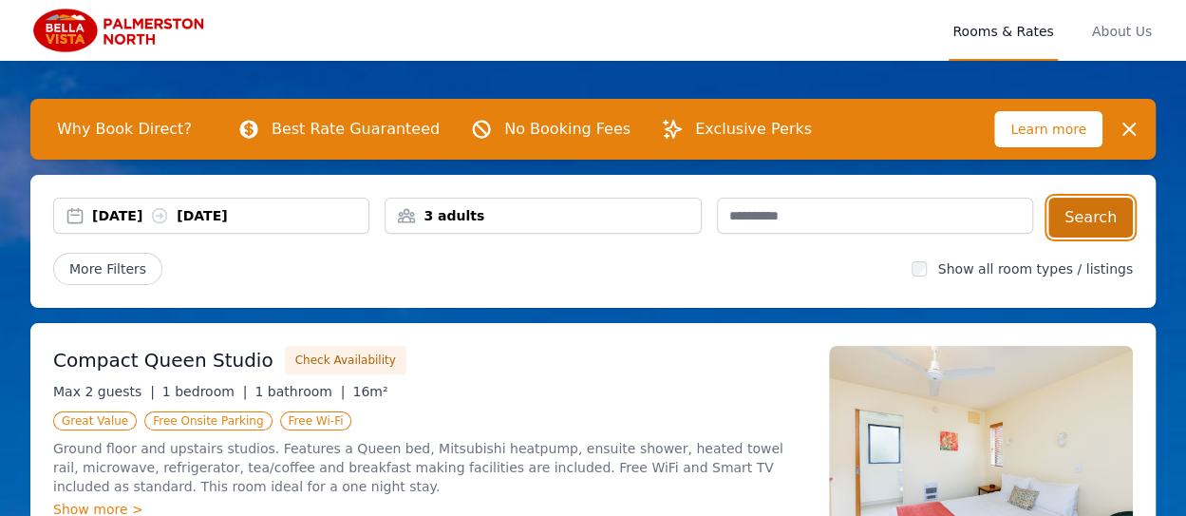
click at [1113, 215] on button "Search" at bounding box center [1091, 218] width 85 height 40
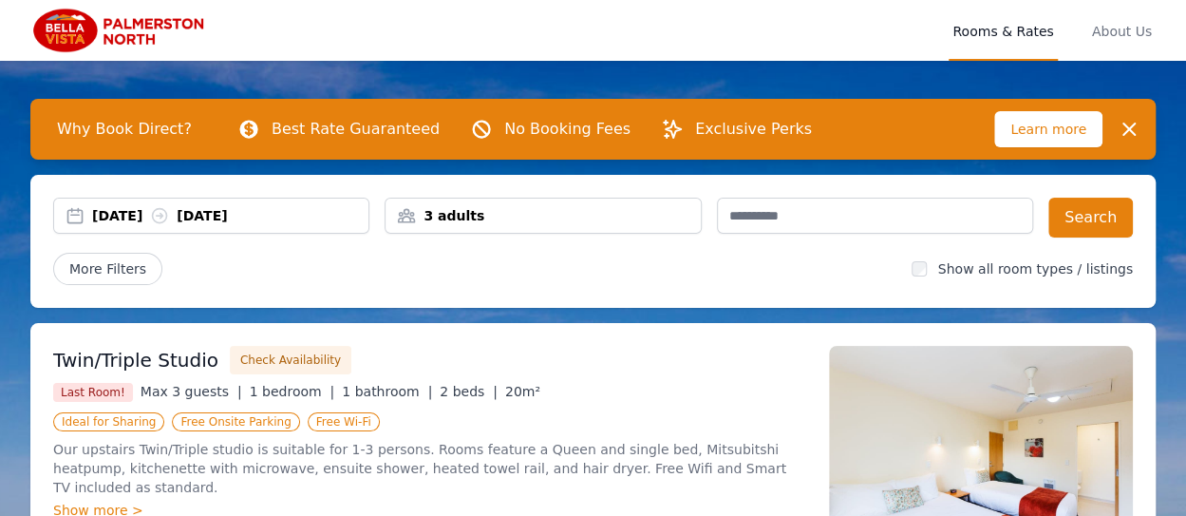
click at [1047, 26] on span "Rooms & Rates" at bounding box center [1003, 30] width 108 height 61
click at [509, 215] on div "3 adults" at bounding box center [543, 215] width 314 height 19
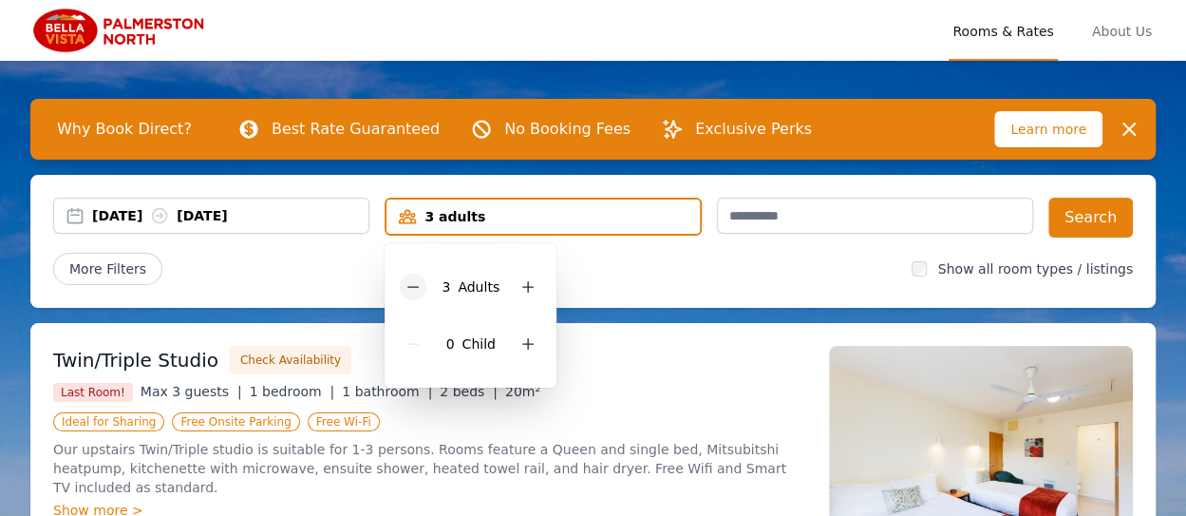
click at [418, 287] on icon at bounding box center [413, 287] width 10 height 0
click at [1084, 214] on button "Search" at bounding box center [1091, 218] width 85 height 40
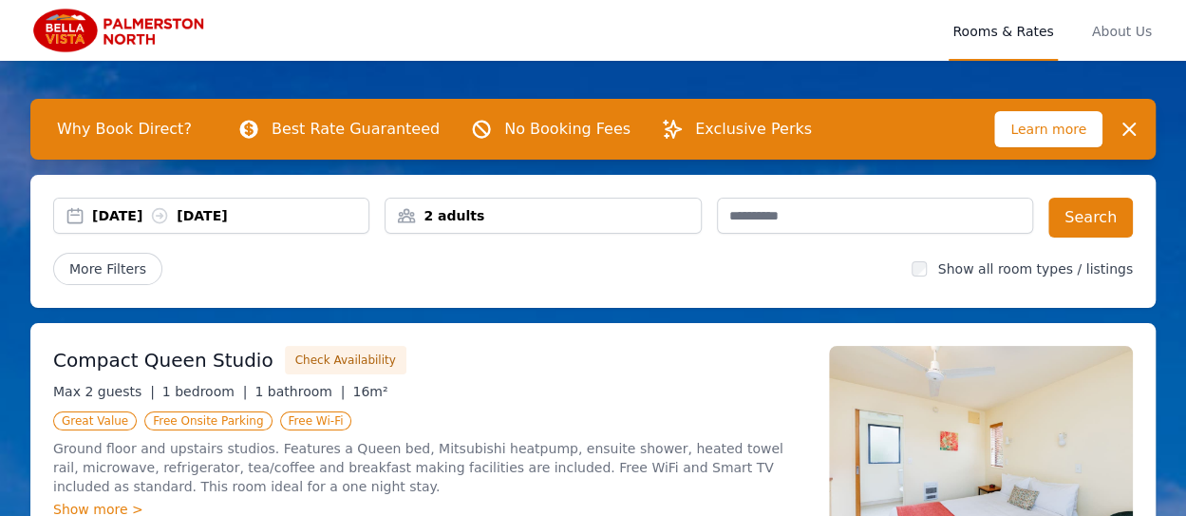
click at [748, 28] on div "Rooms & Rates About Us" at bounding box center [593, 30] width 1126 height 61
